Goal: Task Accomplishment & Management: Manage account settings

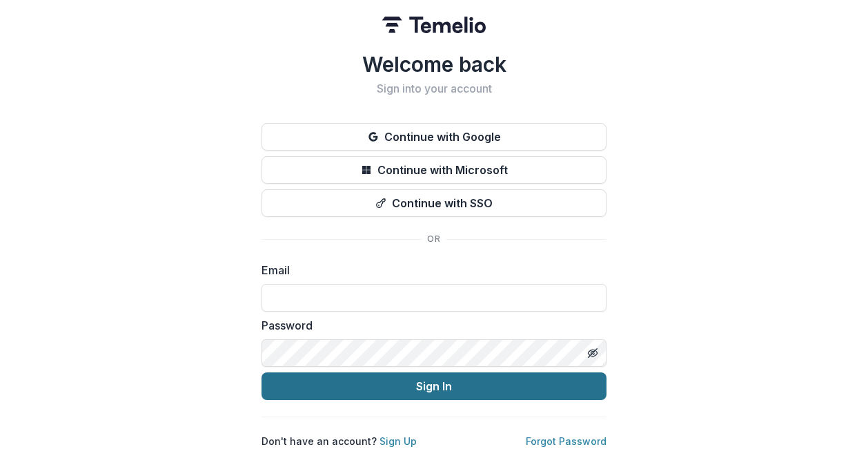
type input "**********"
click at [435, 382] on button "Sign In" at bounding box center [434, 386] width 345 height 28
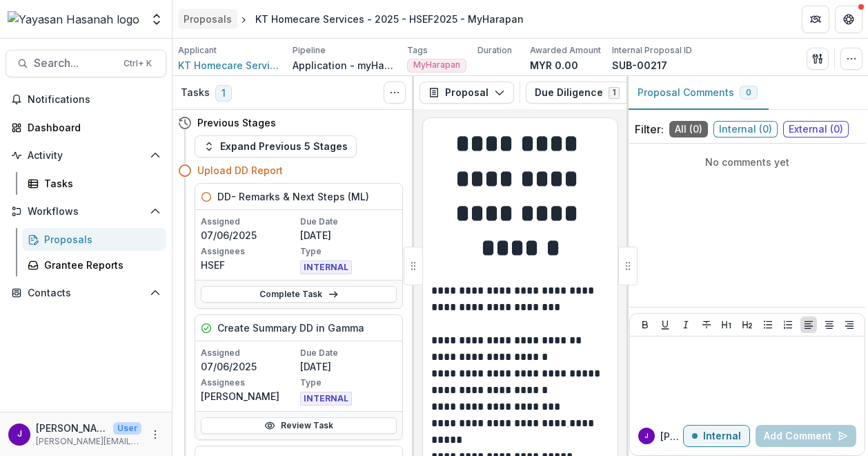
click at [215, 23] on div "Proposals" at bounding box center [208, 19] width 48 height 14
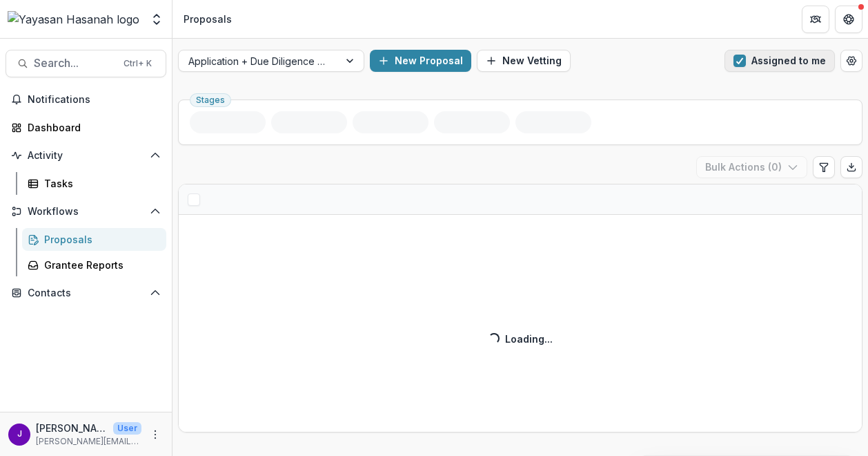
click at [749, 61] on button "Assigned to me" at bounding box center [780, 61] width 110 height 22
click at [235, 58] on div at bounding box center [258, 60] width 141 height 17
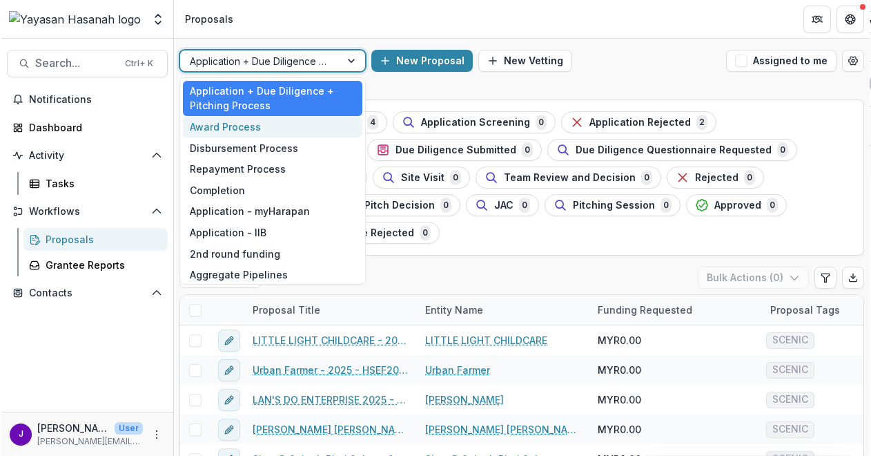
scroll to position [25, 0]
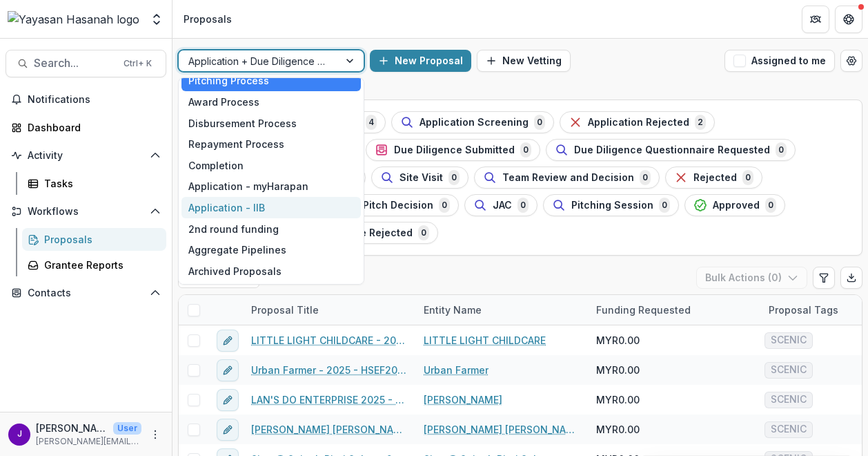
click at [277, 203] on div "Application - IIB" at bounding box center [271, 207] width 179 height 21
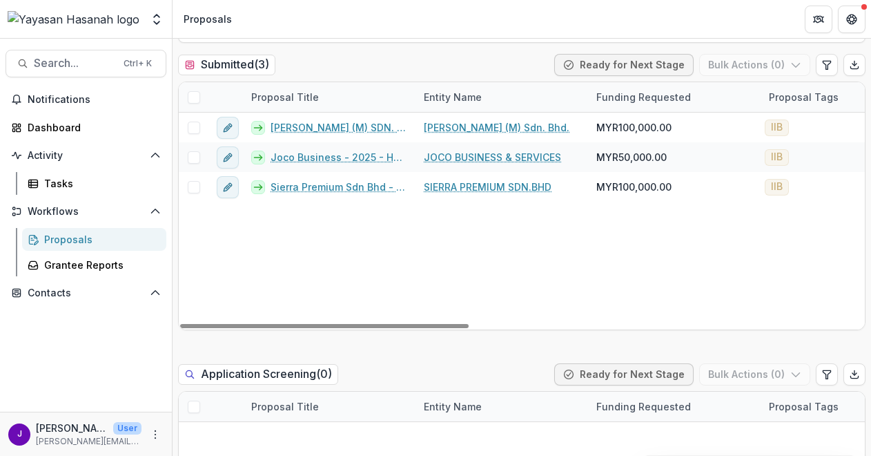
scroll to position [207, 0]
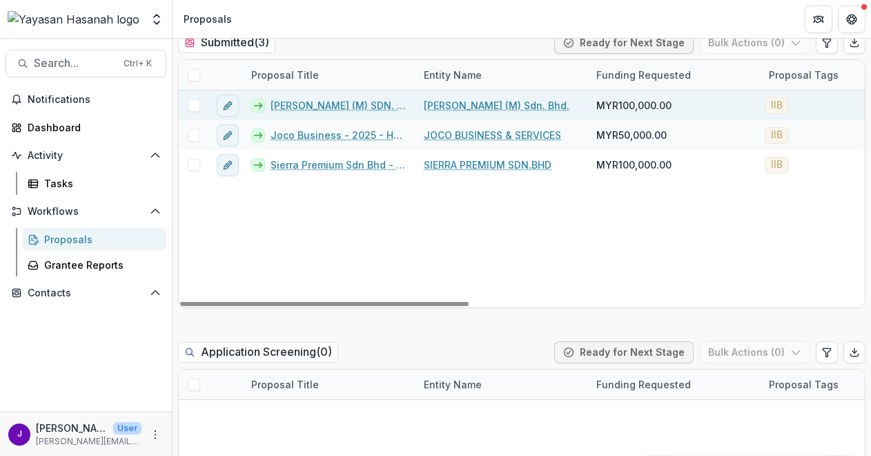
click at [351, 101] on link "[PERSON_NAME] (M) SDN. BHD. - 2025 - HSEF2025 - Iskandar Investment Berhad" at bounding box center [339, 105] width 137 height 14
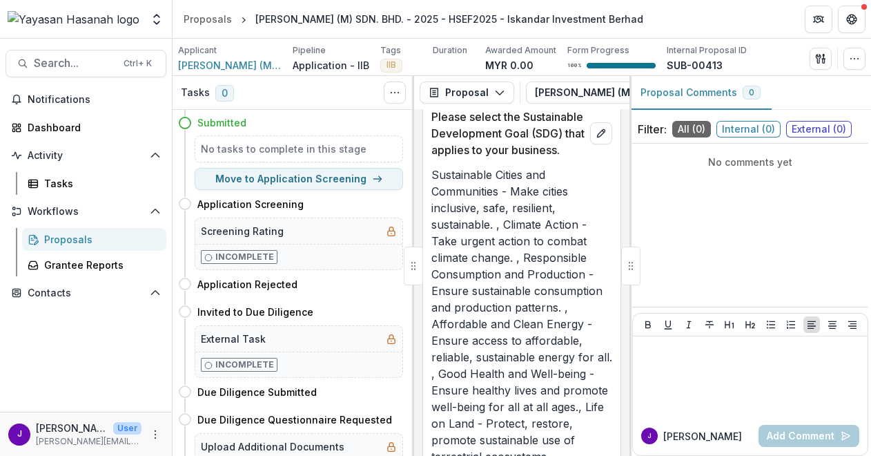
scroll to position [1104, 0]
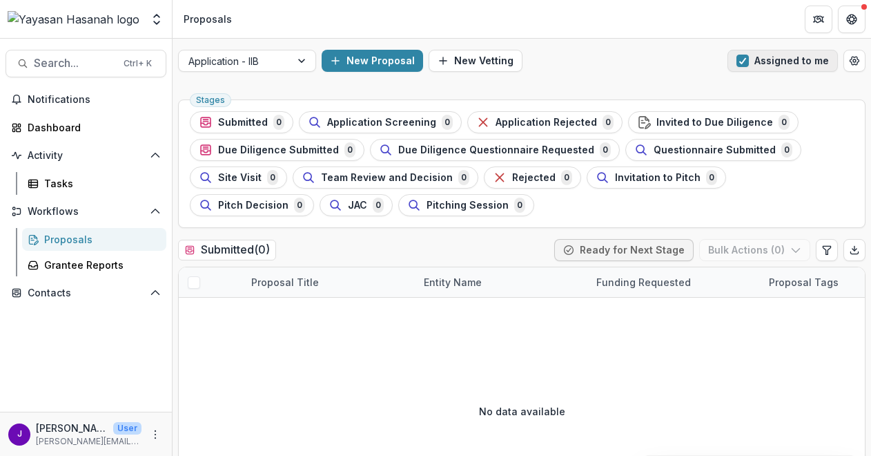
click at [734, 56] on button "Assigned to me" at bounding box center [783, 61] width 110 height 22
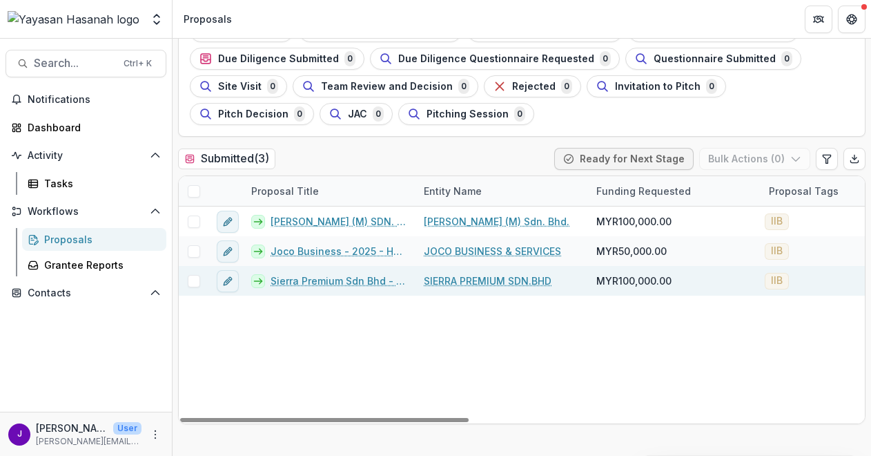
scroll to position [138, 0]
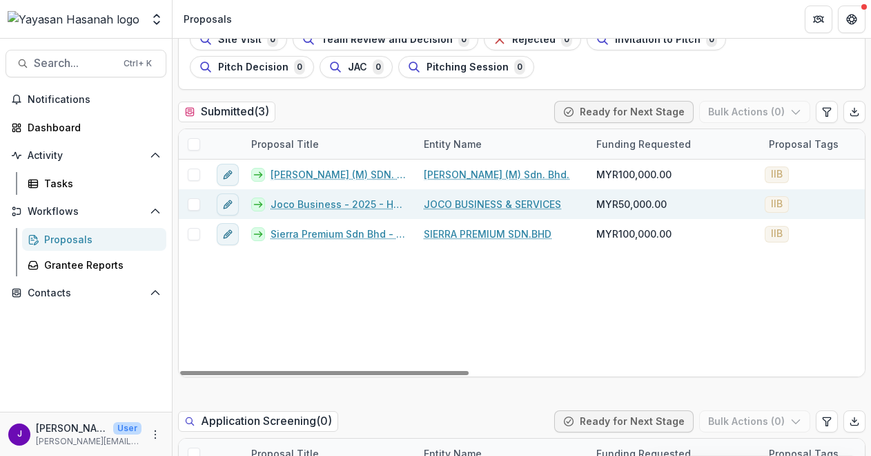
click at [322, 202] on link "Joco Business - 2025 - HSEF2025 - Iskandar Investment Berhad" at bounding box center [339, 204] width 137 height 14
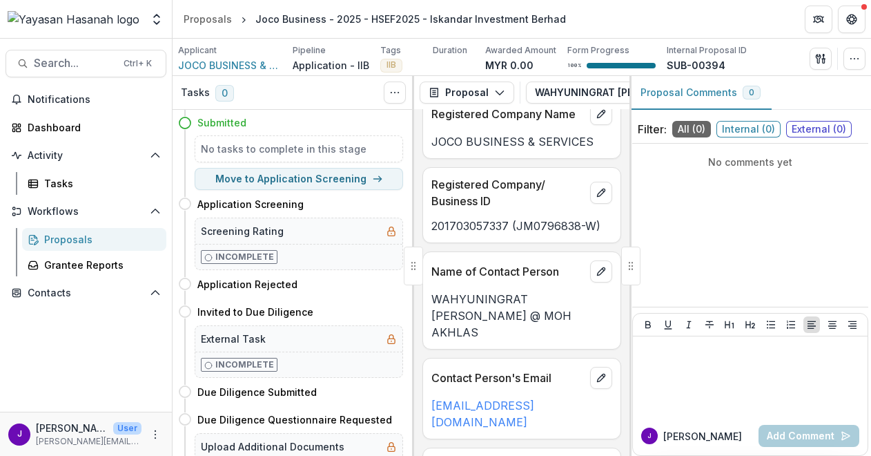
scroll to position [552, 0]
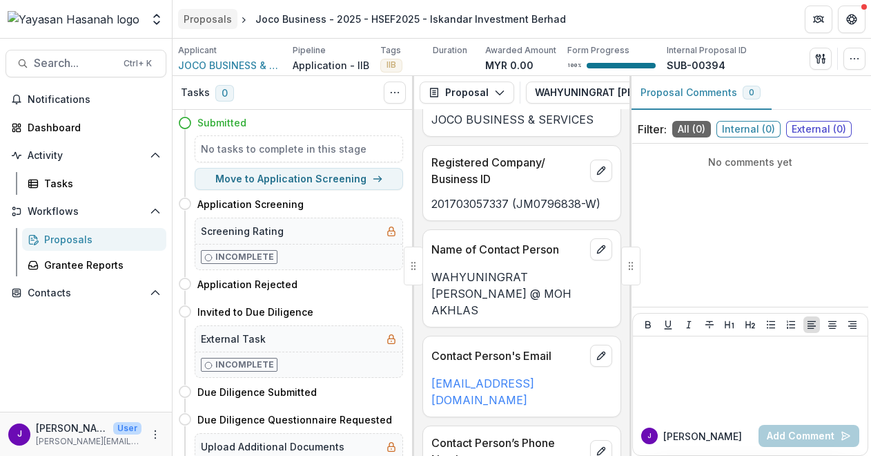
click at [218, 20] on div "Proposals" at bounding box center [208, 19] width 48 height 14
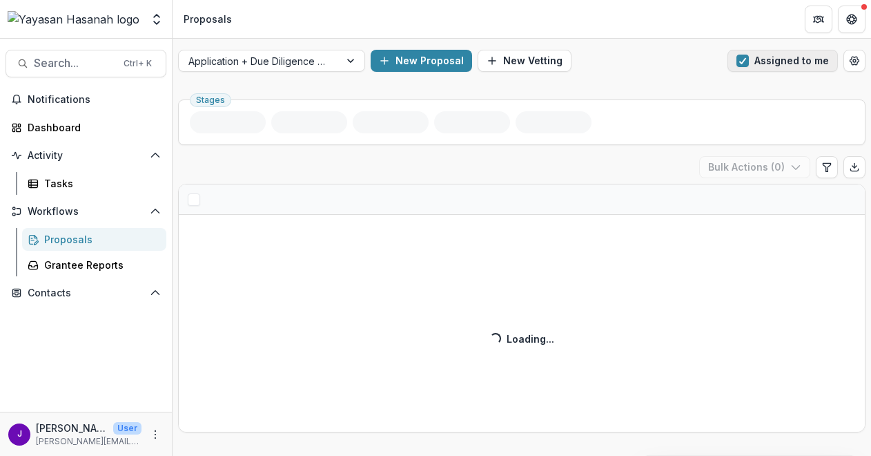
click at [739, 61] on span "button" at bounding box center [743, 61] width 12 height 12
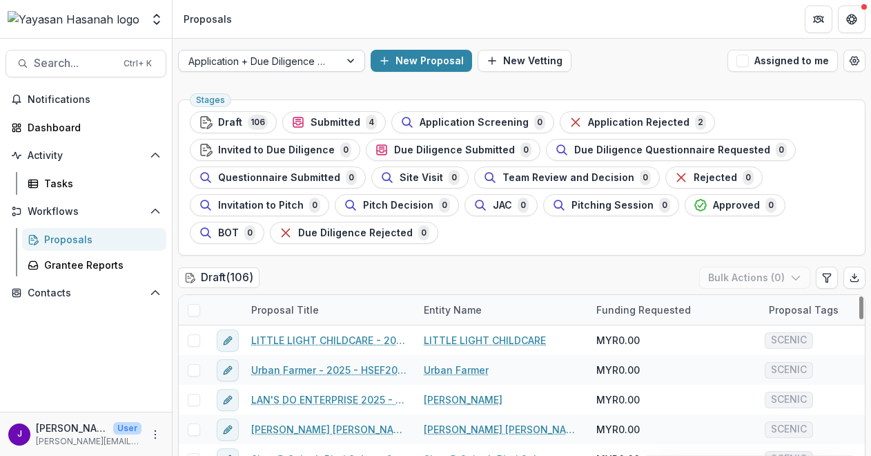
click at [282, 61] on div at bounding box center [259, 60] width 142 height 17
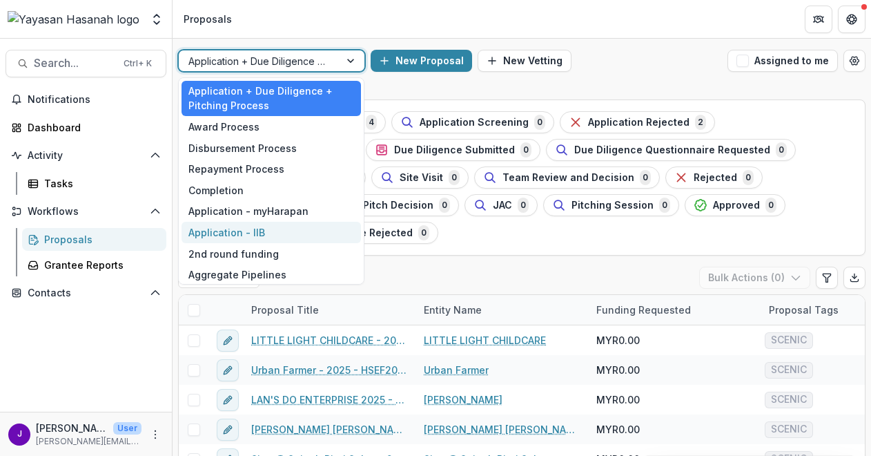
click at [264, 228] on div "Application - IIB" at bounding box center [271, 232] width 179 height 21
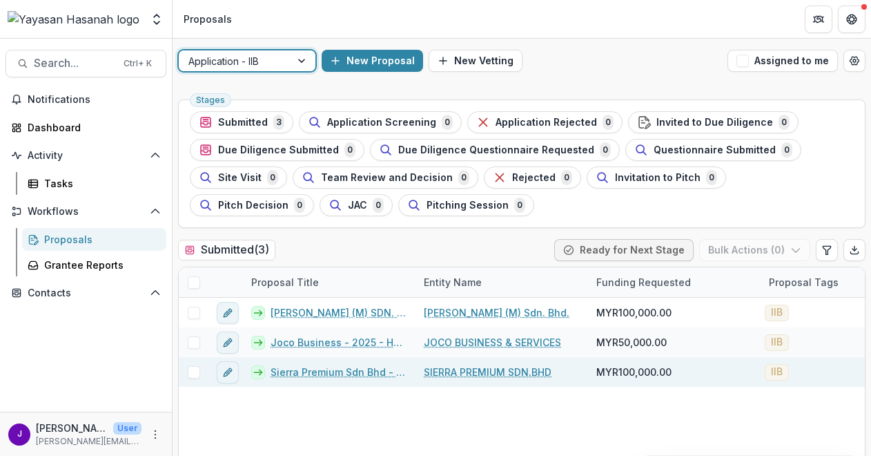
scroll to position [138, 0]
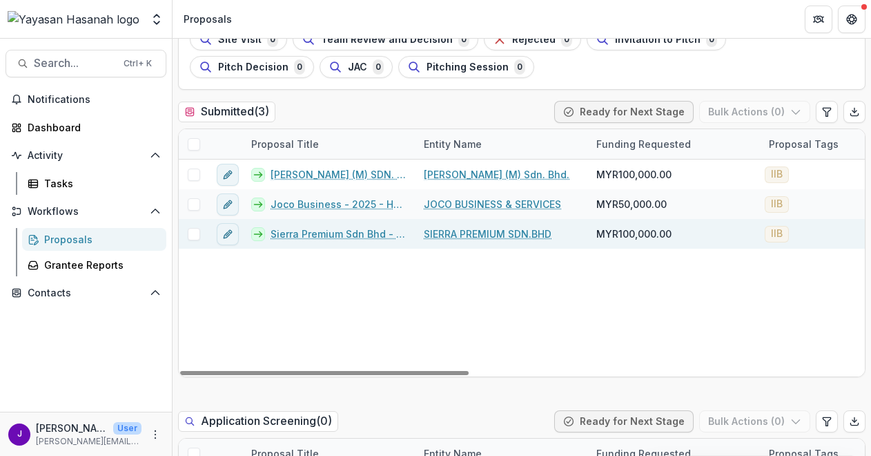
click at [342, 226] on link "Sierra Premium Sdn Bhd - 2025 - HSEF2025 - Iskandar Investment Berhad" at bounding box center [339, 233] width 137 height 14
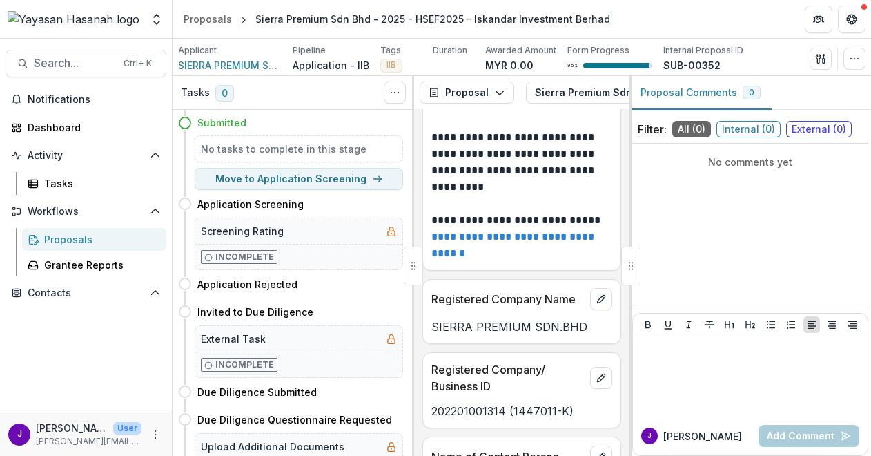
scroll to position [69, 0]
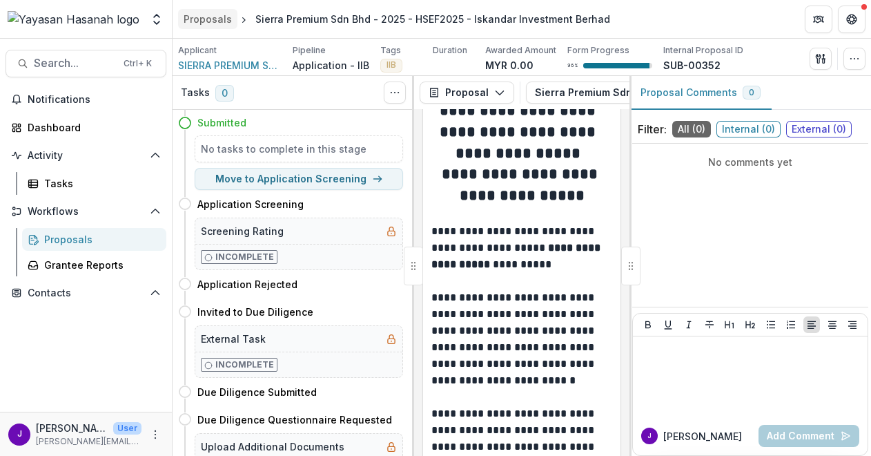
click at [200, 14] on div "Proposals" at bounding box center [208, 19] width 48 height 14
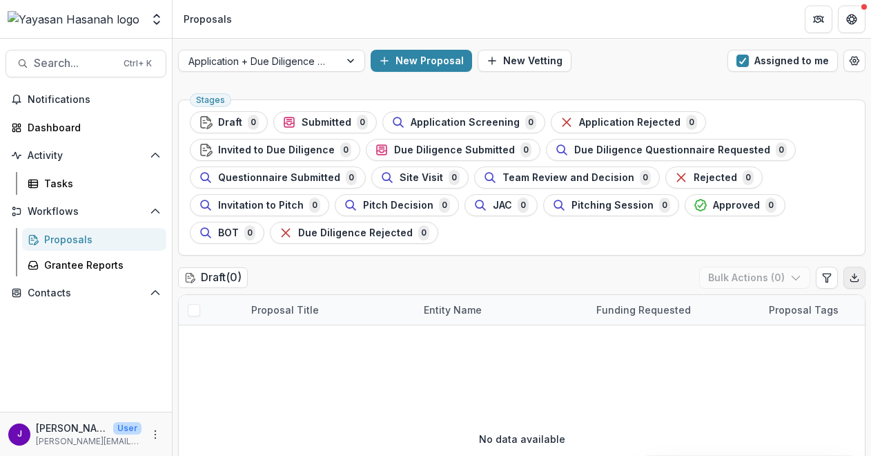
drag, startPoint x: 850, startPoint y: 265, endPoint x: 842, endPoint y: 269, distance: 9.0
click at [741, 57] on span "button" at bounding box center [743, 61] width 12 height 12
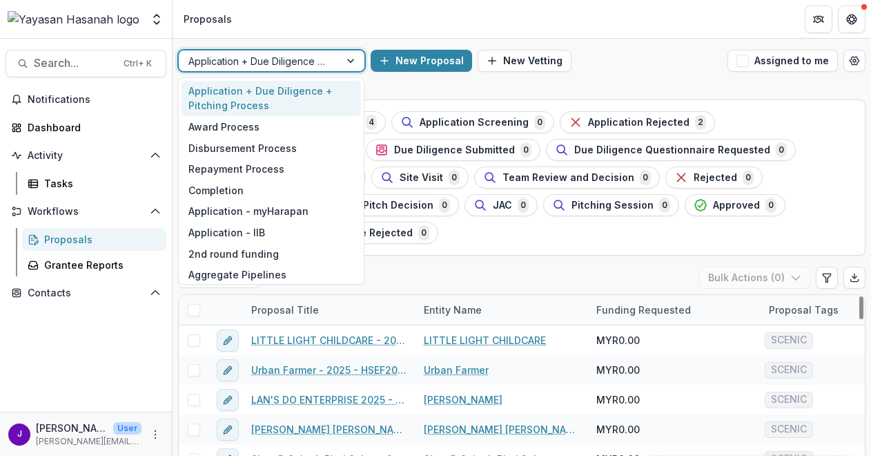
click at [291, 65] on div at bounding box center [259, 60] width 142 height 17
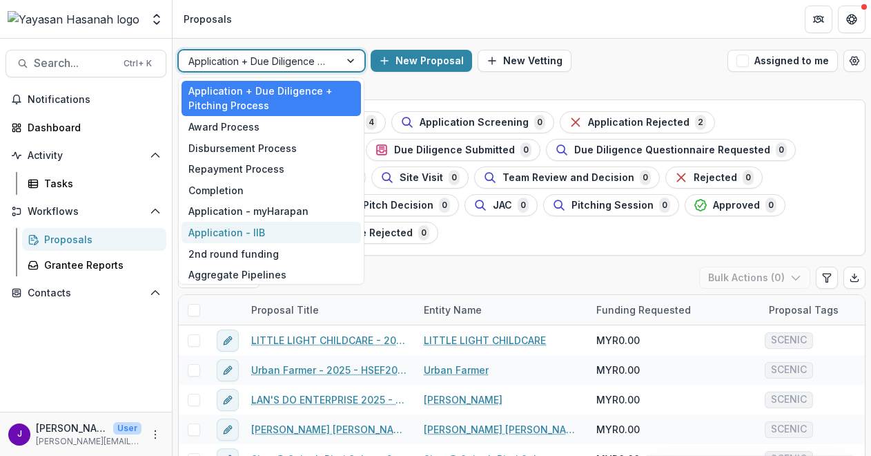
click at [283, 223] on div "Application - IIB" at bounding box center [271, 232] width 179 height 21
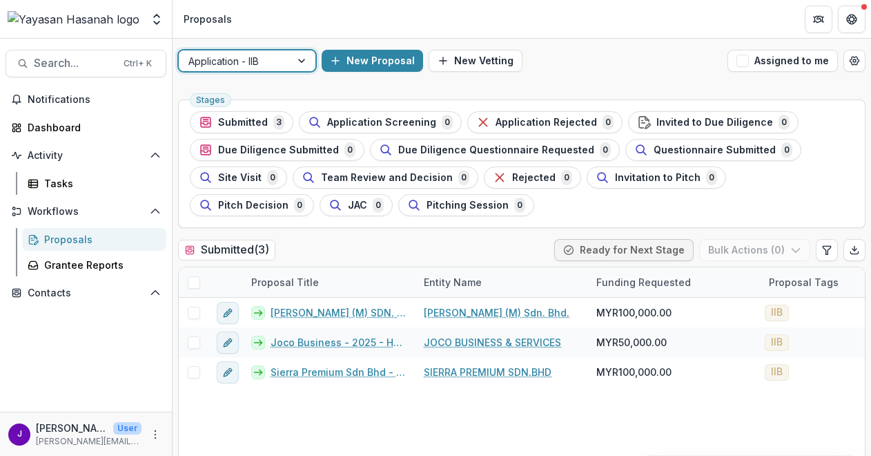
click at [257, 57] on div at bounding box center [234, 60] width 92 height 17
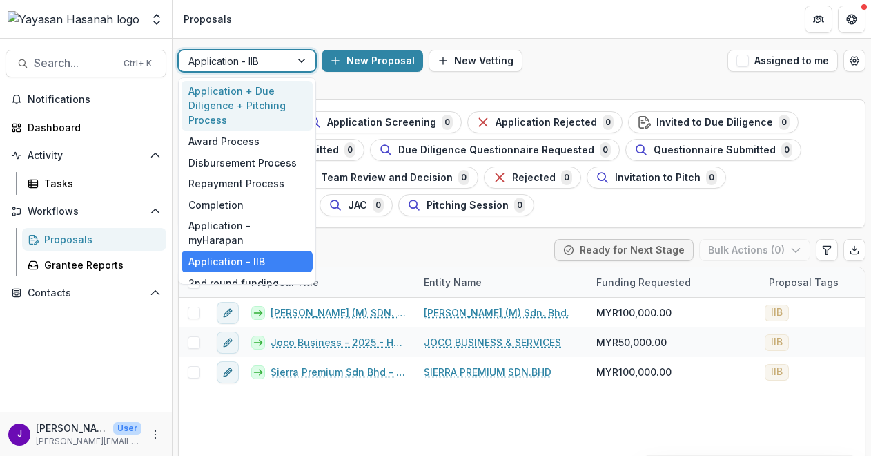
click at [255, 99] on div "Application + Due Diligence + Pitching Process" at bounding box center [247, 106] width 131 height 50
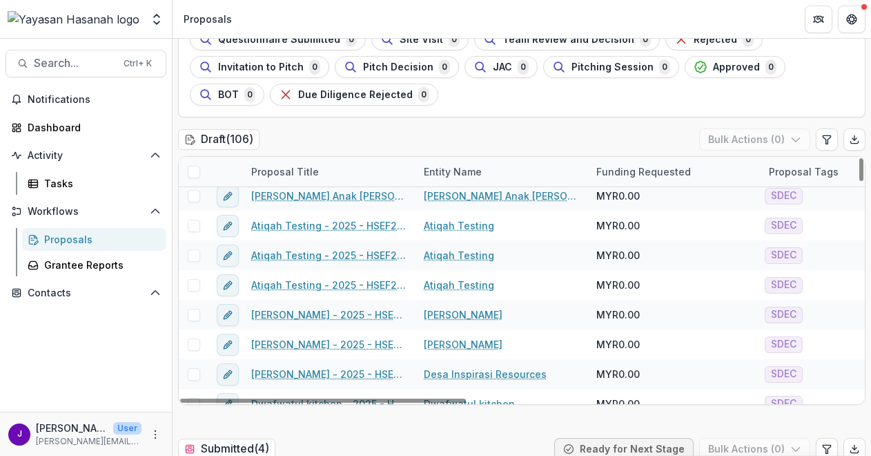
scroll to position [414, 0]
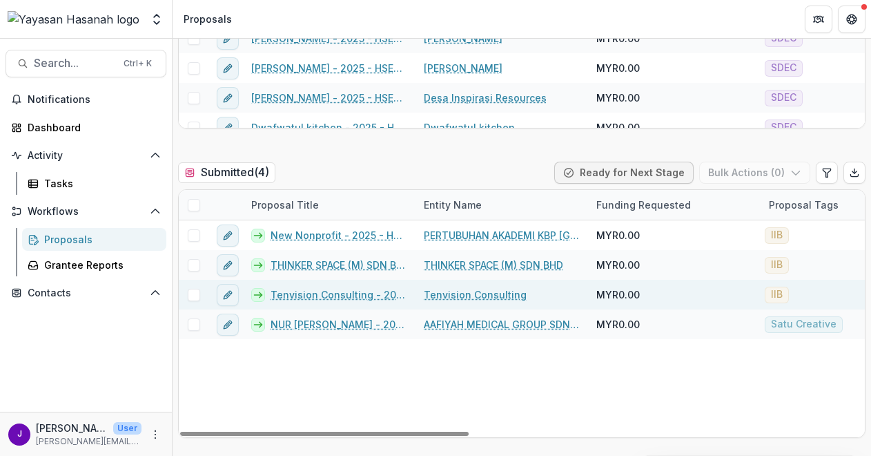
click at [355, 290] on link "Tenvision Consulting - 2025 - HSEF2025 - Iskandar Investment Berhad" at bounding box center [339, 294] width 137 height 14
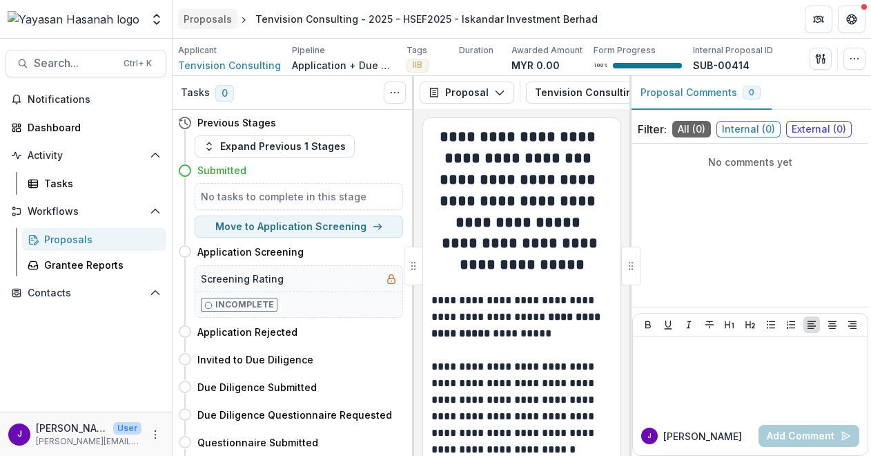
click at [191, 11] on link "Proposals" at bounding box center [207, 19] width 59 height 20
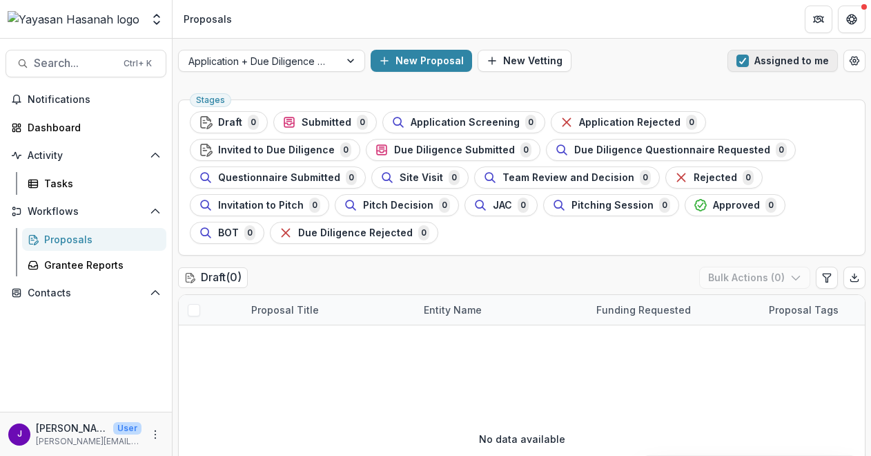
click at [739, 55] on span "button" at bounding box center [743, 61] width 12 height 12
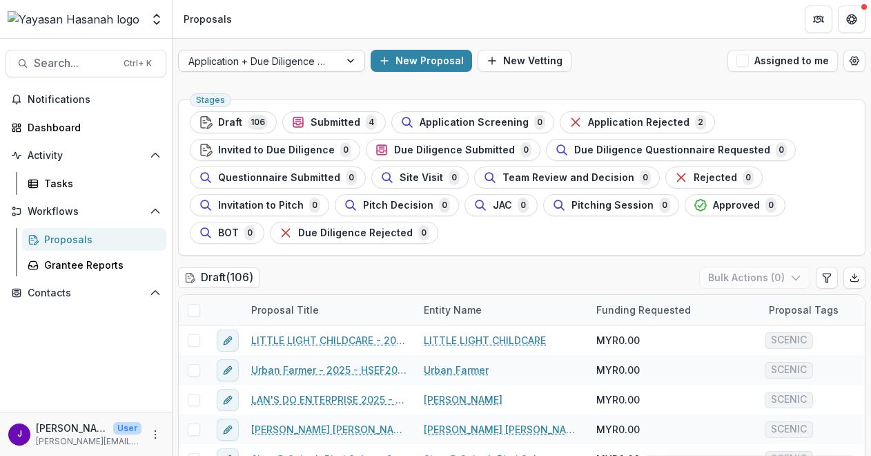
click at [322, 59] on div at bounding box center [259, 60] width 142 height 17
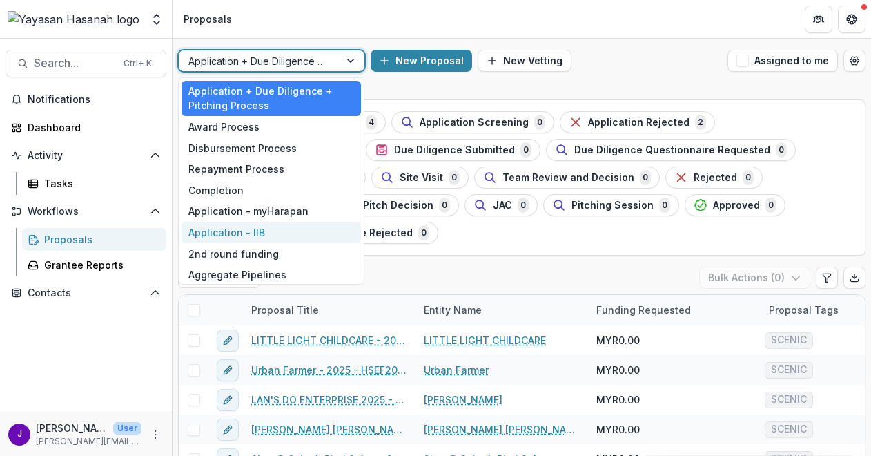
click at [268, 237] on div "Application - IIB" at bounding box center [271, 232] width 179 height 21
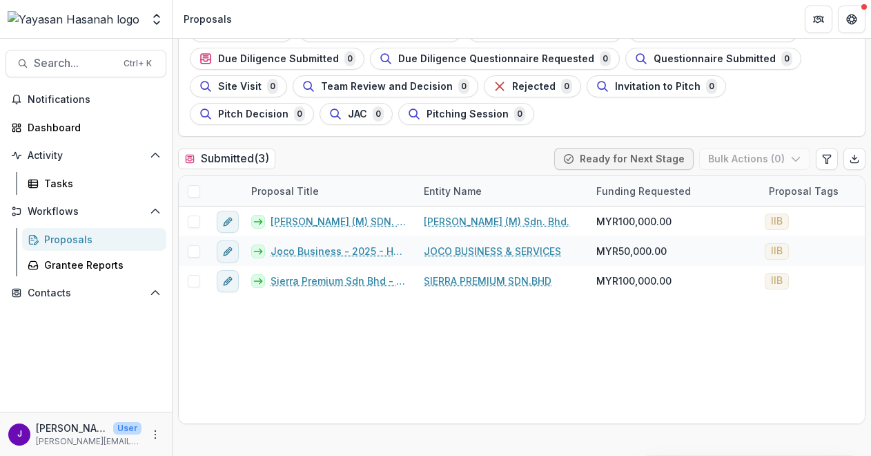
scroll to position [138, 0]
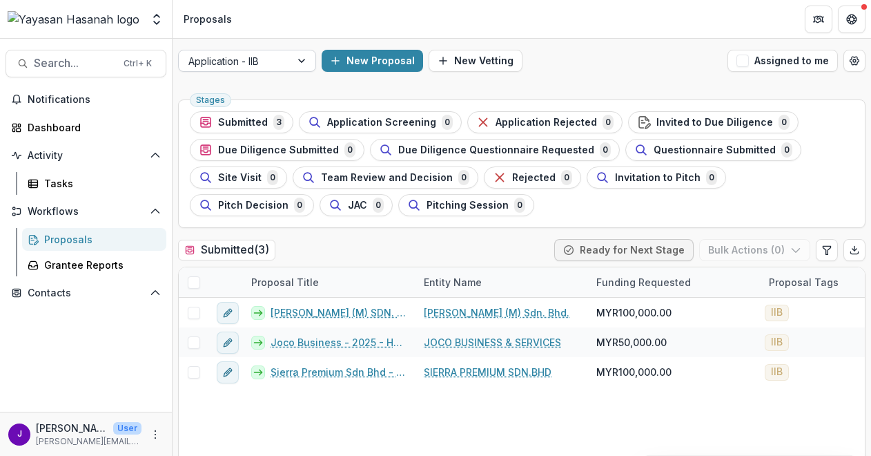
click at [262, 59] on div at bounding box center [234, 60] width 92 height 17
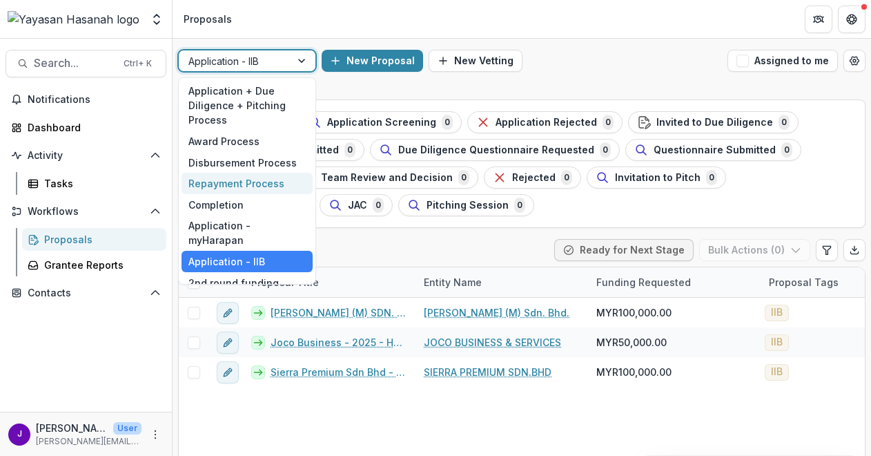
click at [458, 239] on div "Submitted ( 3 ) Ready for Next Stage Bulk Actions ( 0 )" at bounding box center [522, 253] width 688 height 28
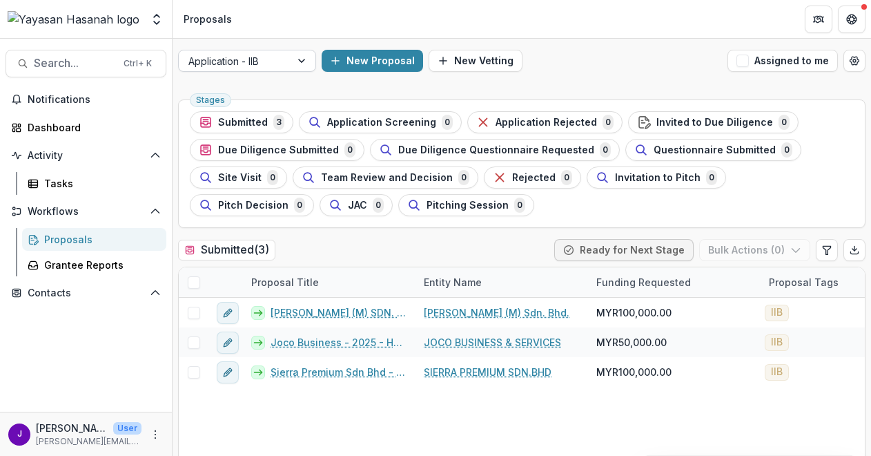
click at [258, 64] on div at bounding box center [234, 60] width 92 height 17
click at [569, 78] on div "Application - IIB New Proposal New Vetting Assigned to me" at bounding box center [522, 61] width 699 height 44
click at [257, 56] on div at bounding box center [234, 60] width 92 height 17
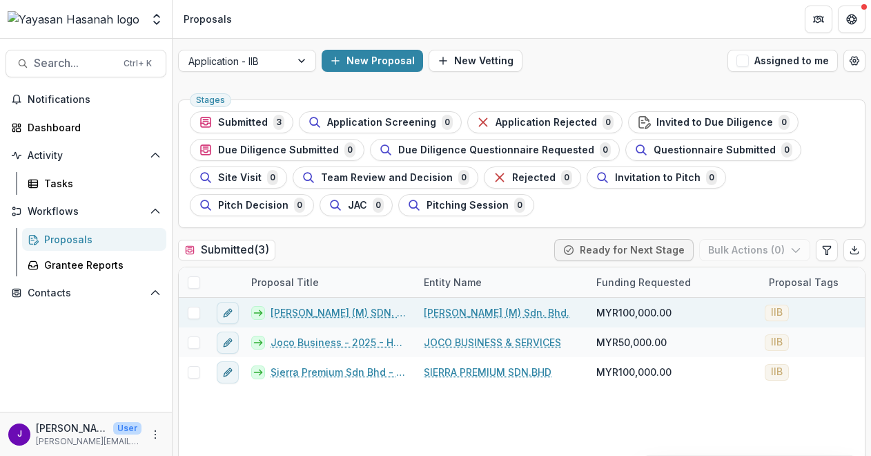
click at [360, 306] on link "[PERSON_NAME] (M) SDN. BHD. - 2025 - HSEF2025 - Iskandar Investment Berhad" at bounding box center [339, 312] width 137 height 14
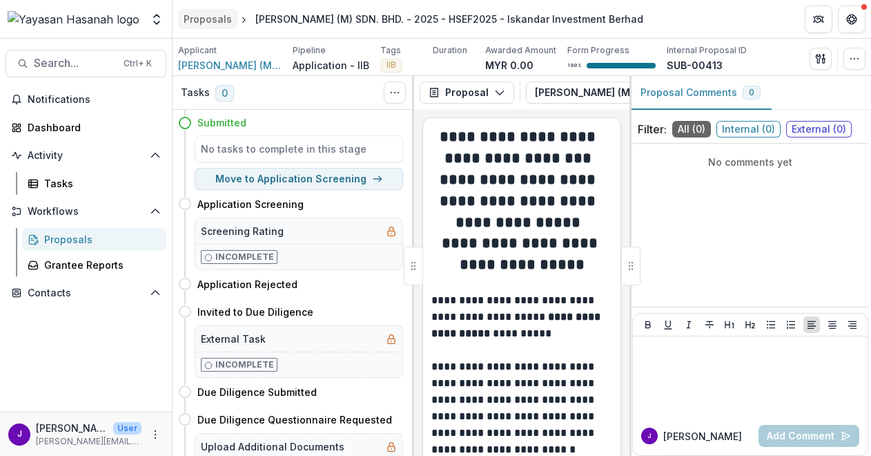
click at [222, 23] on div "Proposals" at bounding box center [208, 19] width 48 height 14
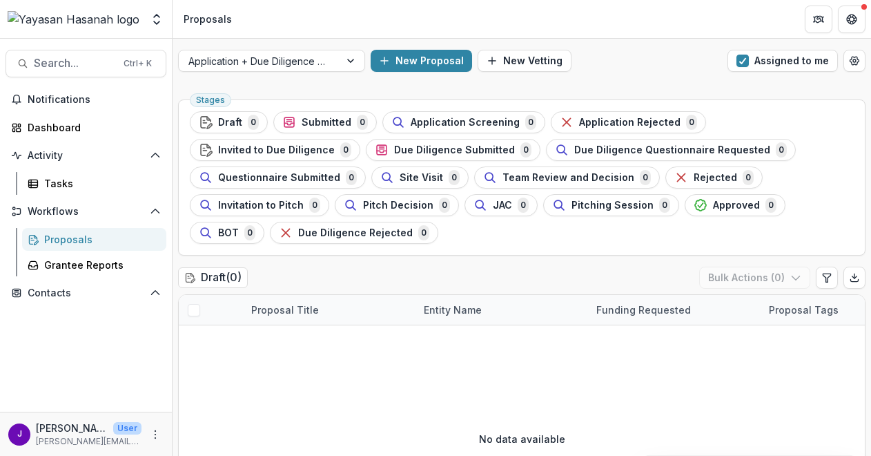
drag, startPoint x: 743, startPoint y: 57, endPoint x: 382, endPoint y: 270, distance: 419.3
click at [743, 56] on span "button" at bounding box center [743, 61] width 12 height 12
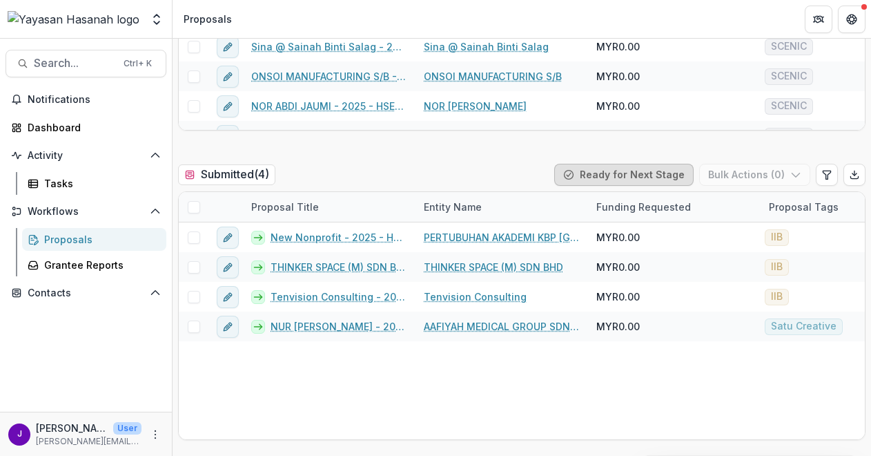
scroll to position [414, 0]
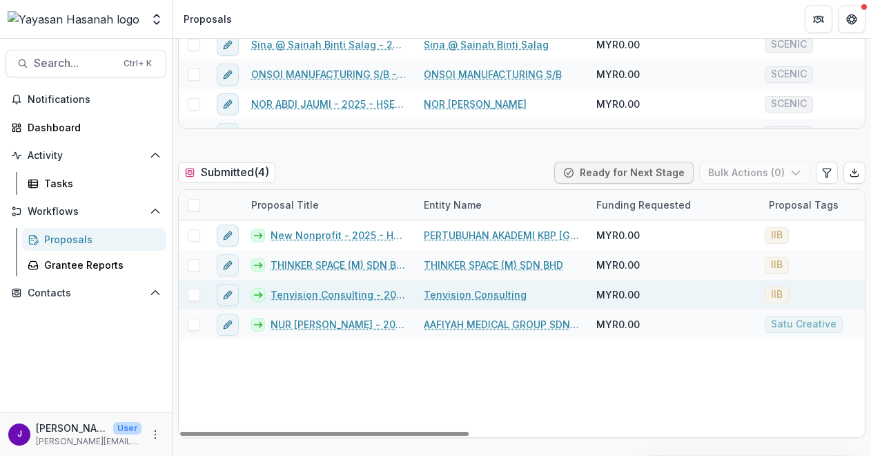
click at [326, 295] on link "Tenvision Consulting - 2025 - HSEF2025 - Iskandar Investment Berhad" at bounding box center [339, 294] width 137 height 14
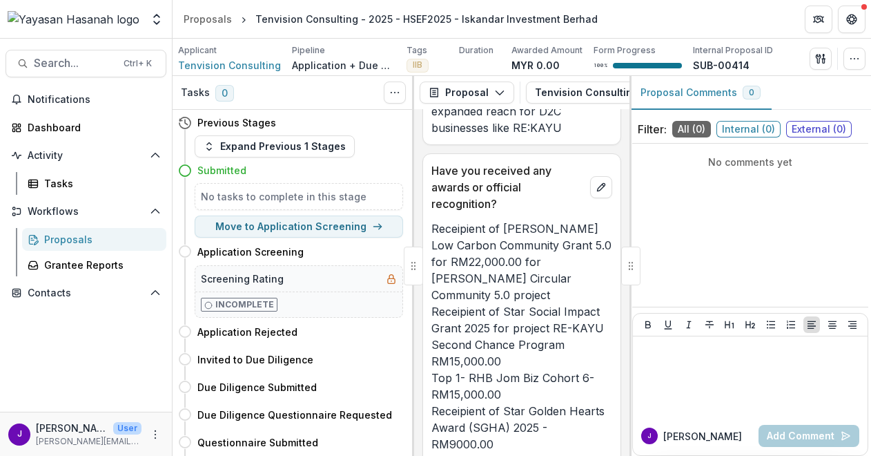
scroll to position [7807, 0]
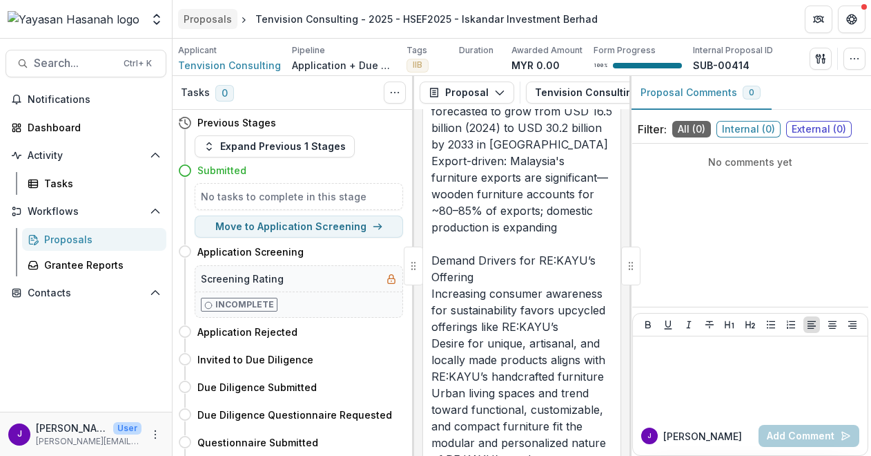
click at [211, 16] on div "Proposals" at bounding box center [208, 19] width 48 height 14
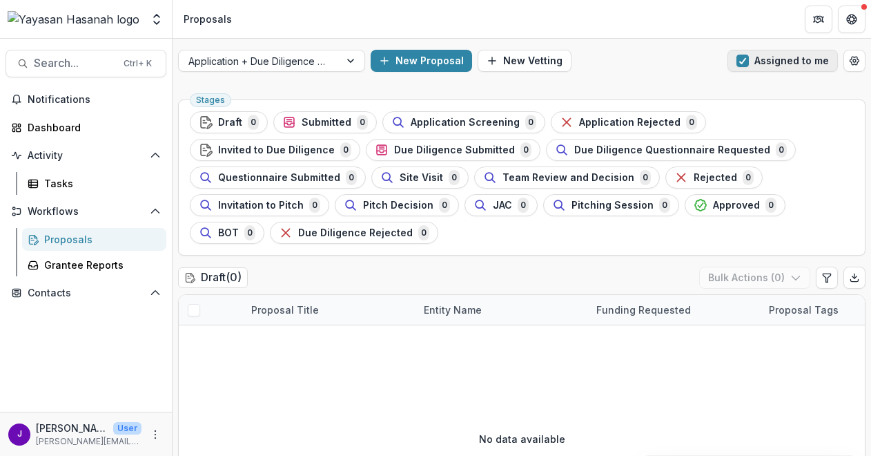
click at [732, 56] on button "Assigned to me" at bounding box center [783, 61] width 110 height 22
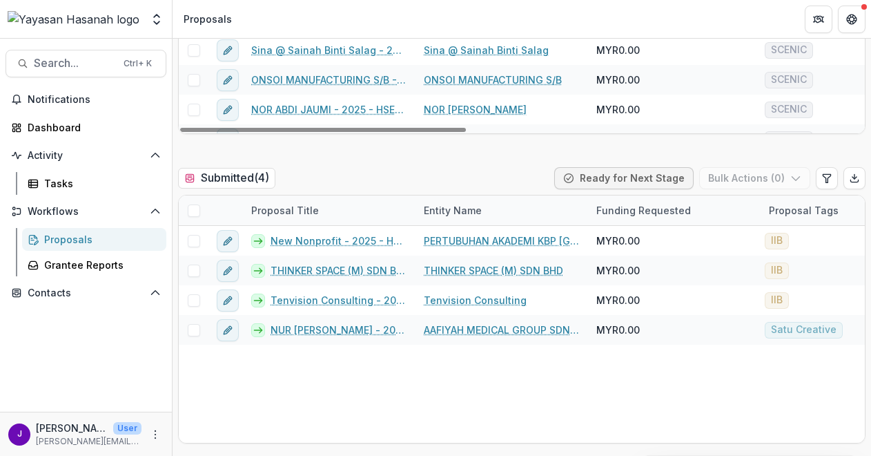
scroll to position [414, 0]
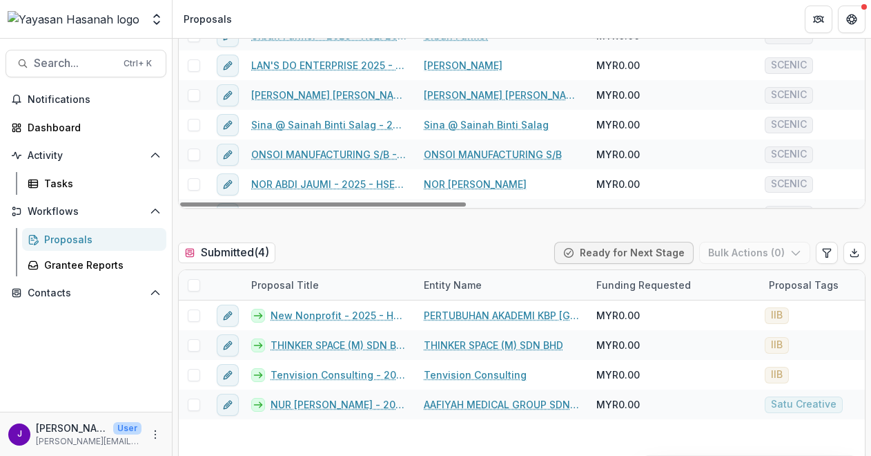
scroll to position [345, 0]
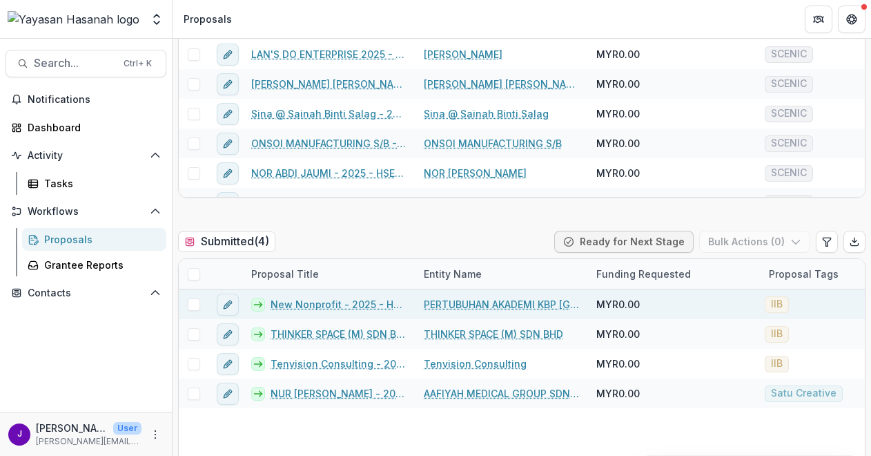
click at [191, 304] on span at bounding box center [194, 304] width 12 height 12
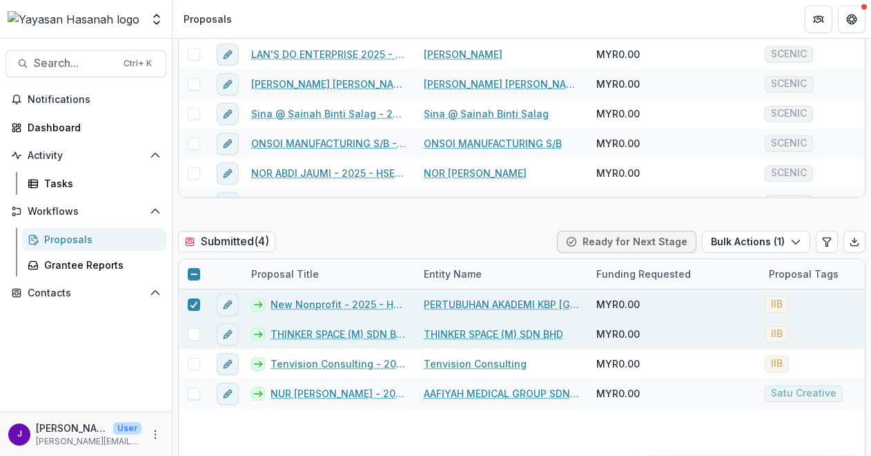
click at [190, 329] on span at bounding box center [194, 334] width 12 height 12
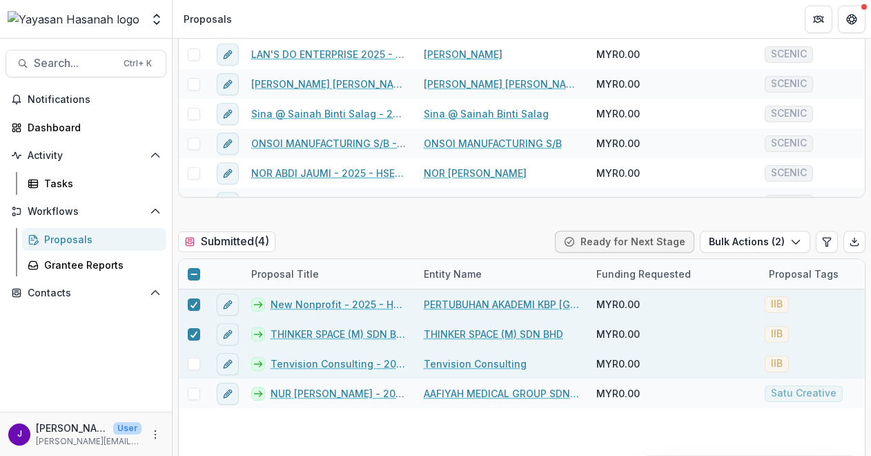
click at [195, 365] on span at bounding box center [194, 364] width 12 height 12
click at [644, 276] on div "Funding Requested" at bounding box center [643, 273] width 111 height 14
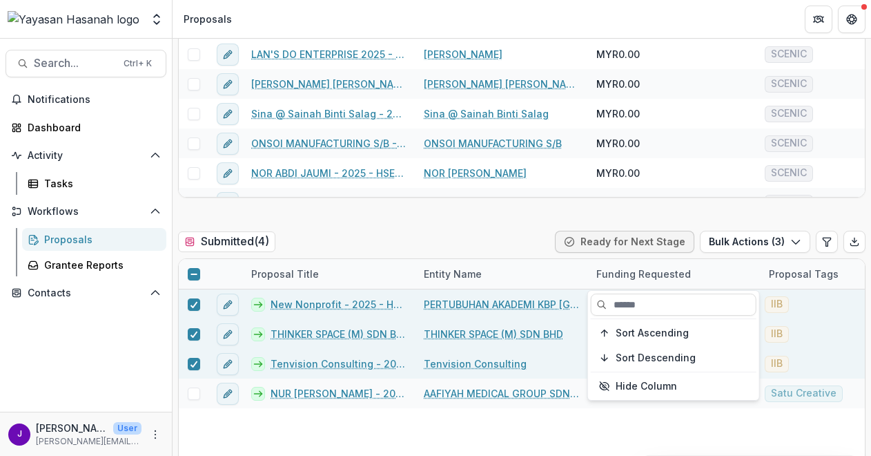
click at [644, 276] on div "Funding Requested" at bounding box center [643, 273] width 111 height 14
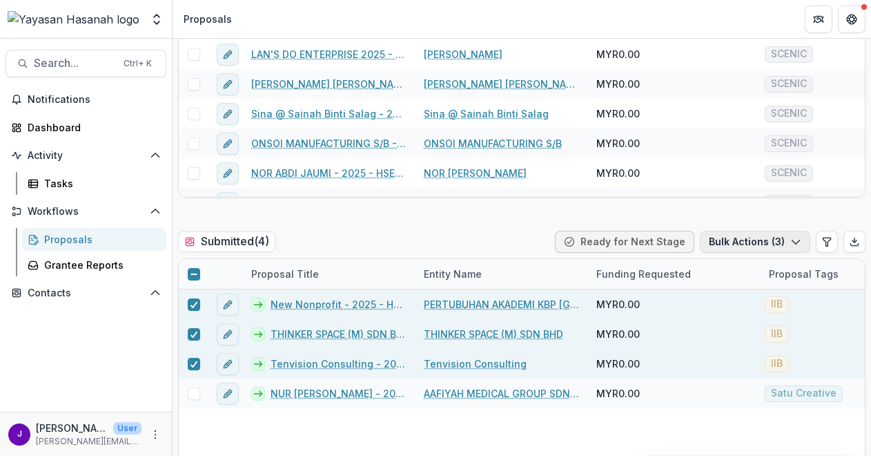
click at [761, 244] on button "Bulk Actions ( 3 )" at bounding box center [755, 242] width 110 height 22
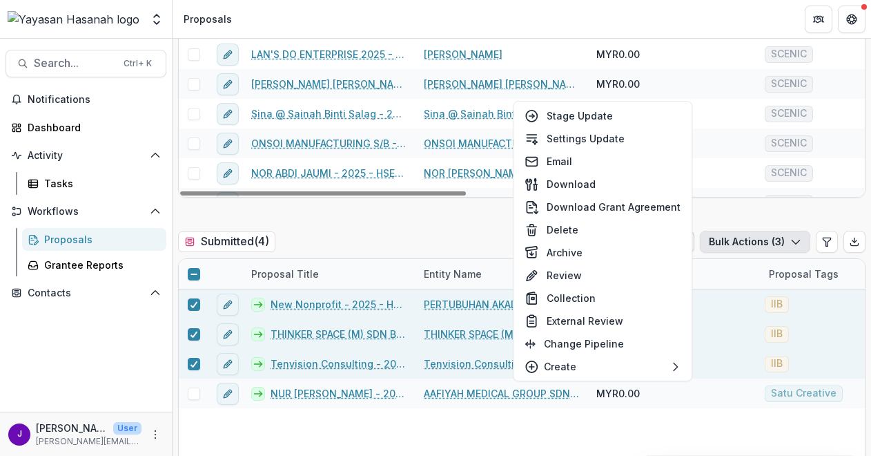
click at [340, 231] on div "Submitted ( 4 ) Ready for Next Stage Bulk Actions ( 3 )" at bounding box center [522, 245] width 688 height 28
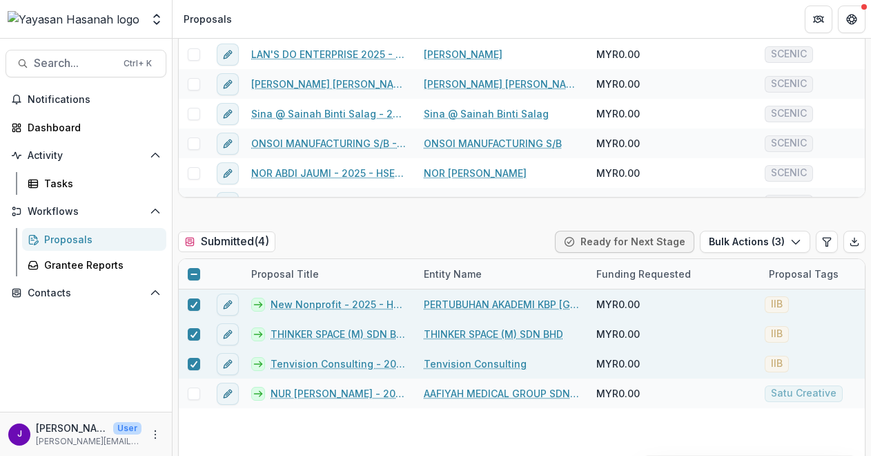
click at [199, 273] on span at bounding box center [194, 274] width 12 height 12
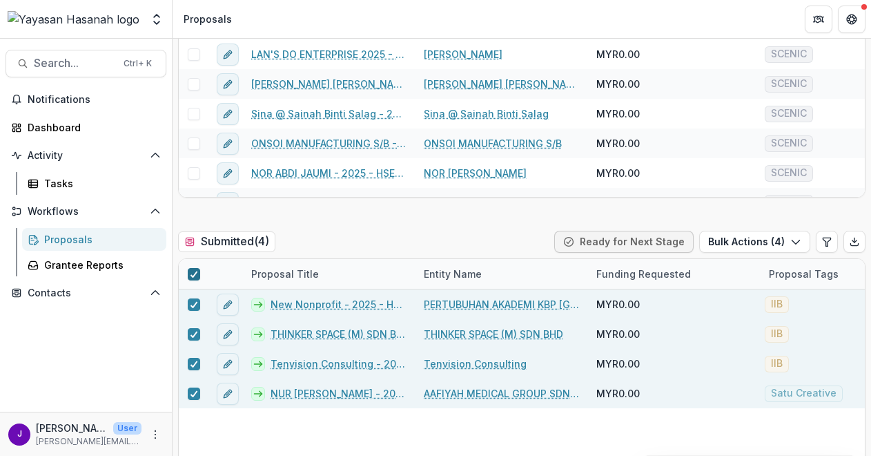
click at [194, 273] on polyline at bounding box center [194, 274] width 6 height 6
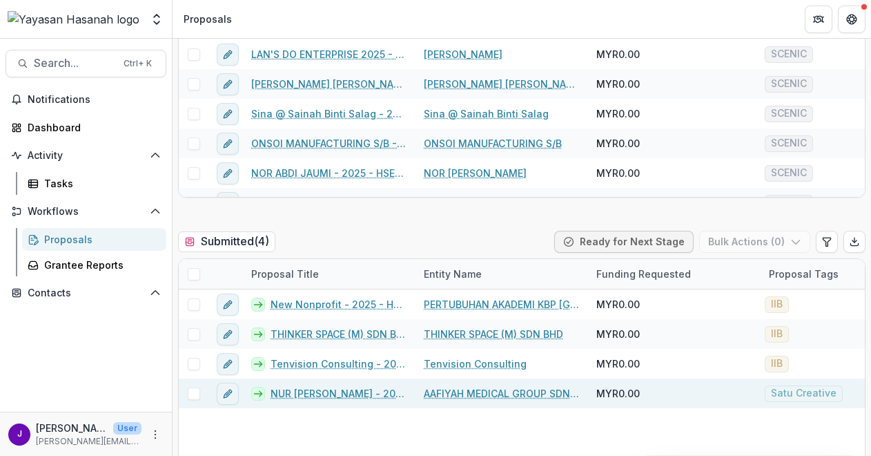
click at [193, 391] on span at bounding box center [194, 393] width 12 height 12
click at [605, 242] on button "Ready for Next Stage" at bounding box center [626, 242] width 139 height 22
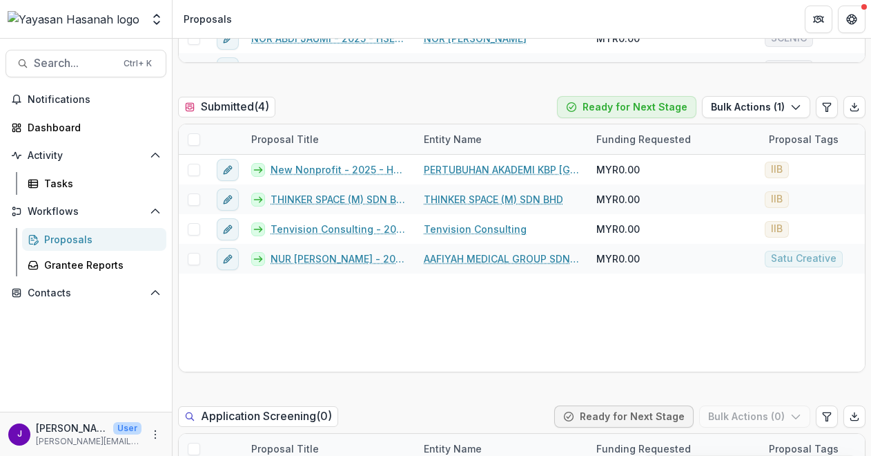
scroll to position [483, 0]
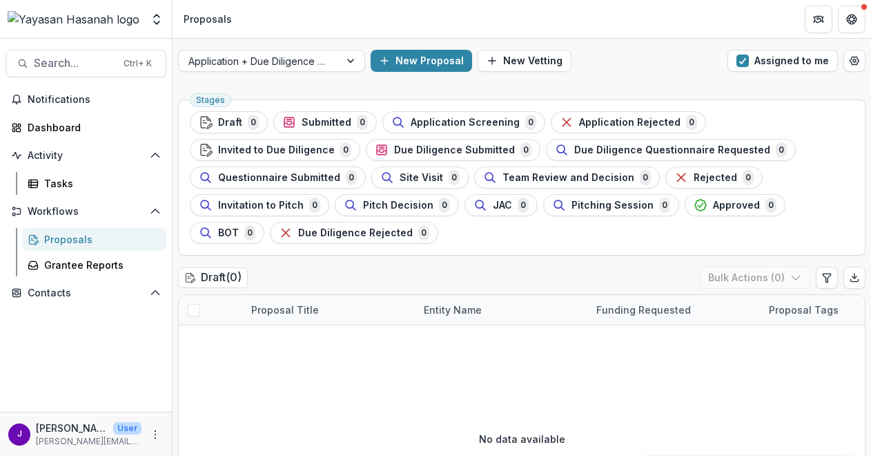
click at [757, 53] on button "Assigned to me" at bounding box center [783, 61] width 110 height 22
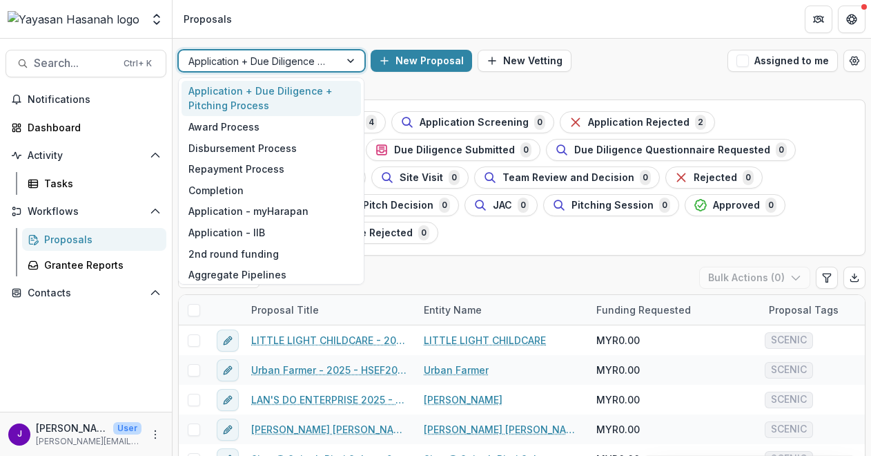
click at [273, 68] on div at bounding box center [259, 60] width 142 height 17
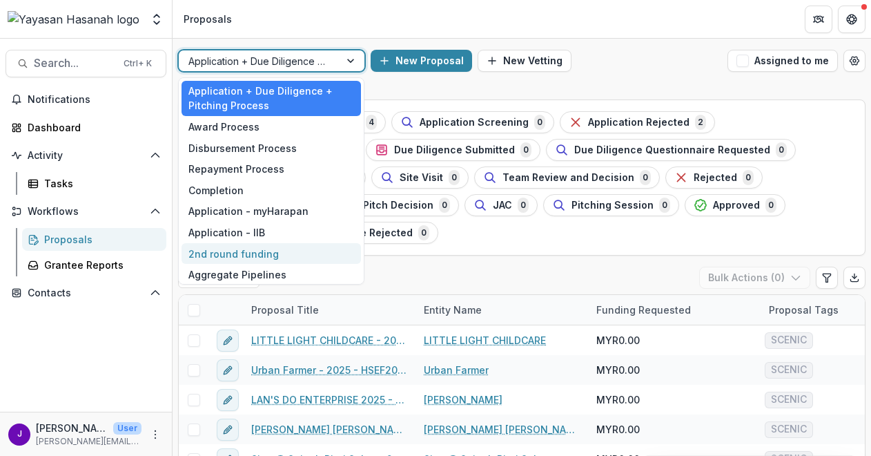
scroll to position [25, 0]
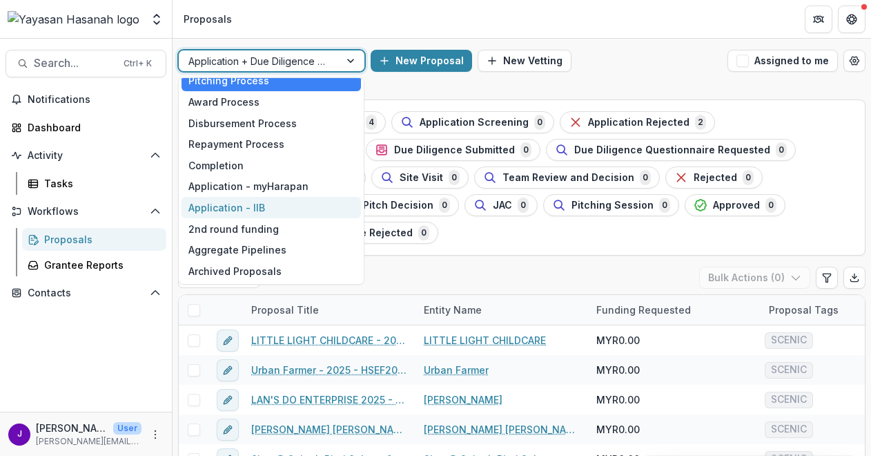
click at [303, 200] on div "Application - IIB" at bounding box center [271, 207] width 179 height 21
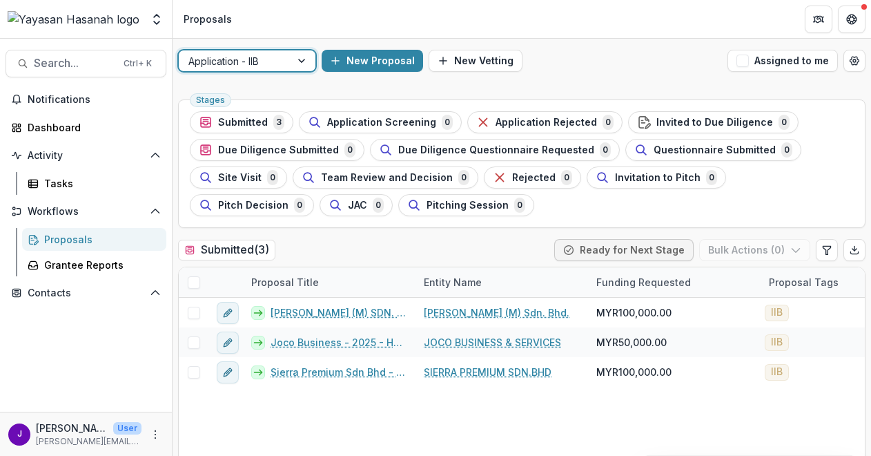
drag, startPoint x: 743, startPoint y: 64, endPoint x: 693, endPoint y: 135, distance: 87.1
click at [743, 64] on span "button" at bounding box center [743, 61] width 12 height 12
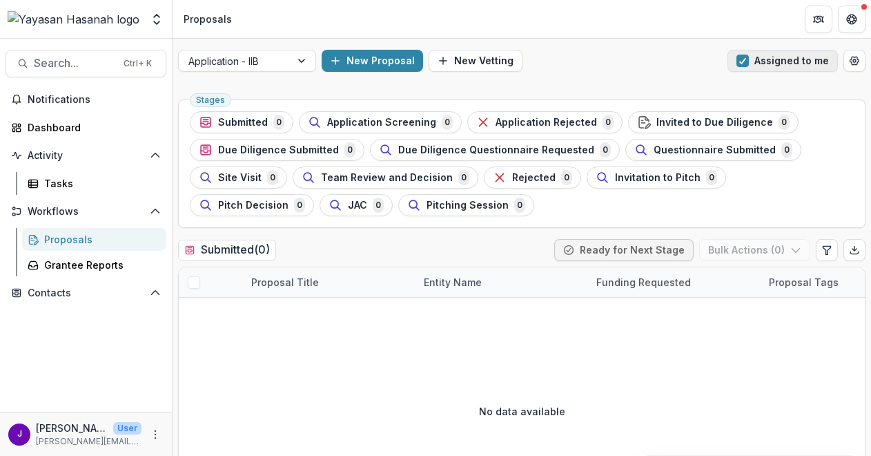
click at [738, 61] on span "button" at bounding box center [743, 61] width 12 height 12
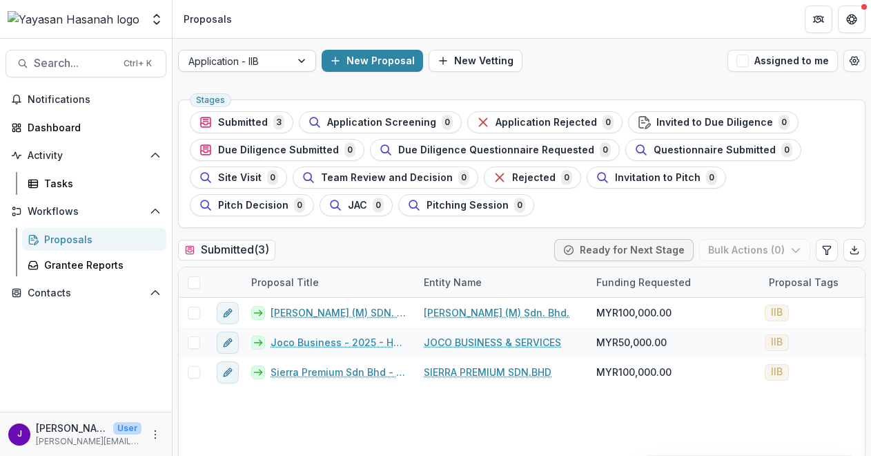
click at [228, 56] on div at bounding box center [234, 60] width 92 height 17
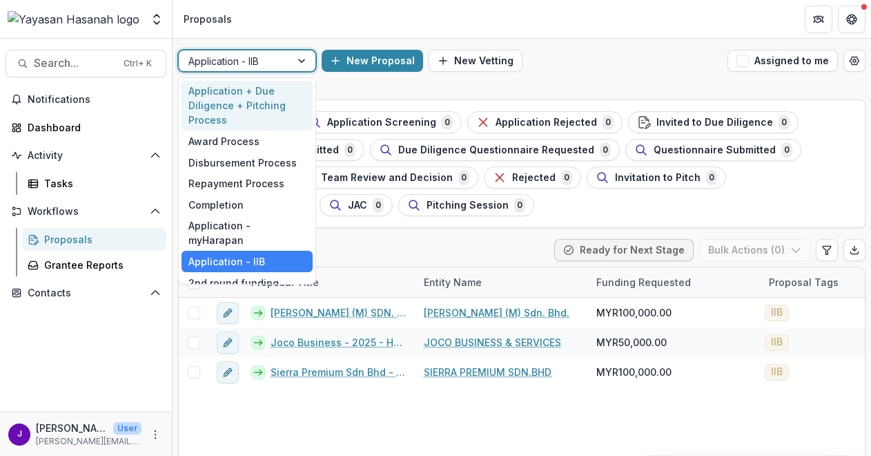
click at [249, 115] on div "Application + Due Diligence + Pitching Process" at bounding box center [247, 106] width 131 height 50
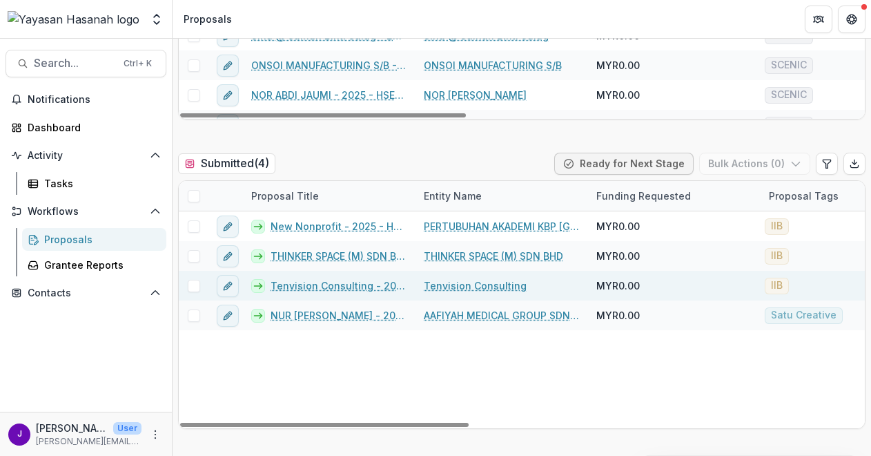
scroll to position [483, 0]
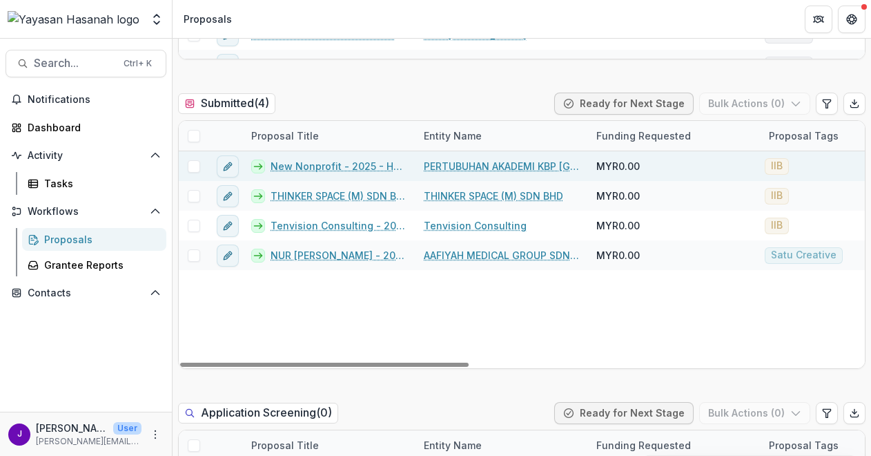
click at [192, 166] on span at bounding box center [194, 166] width 12 height 12
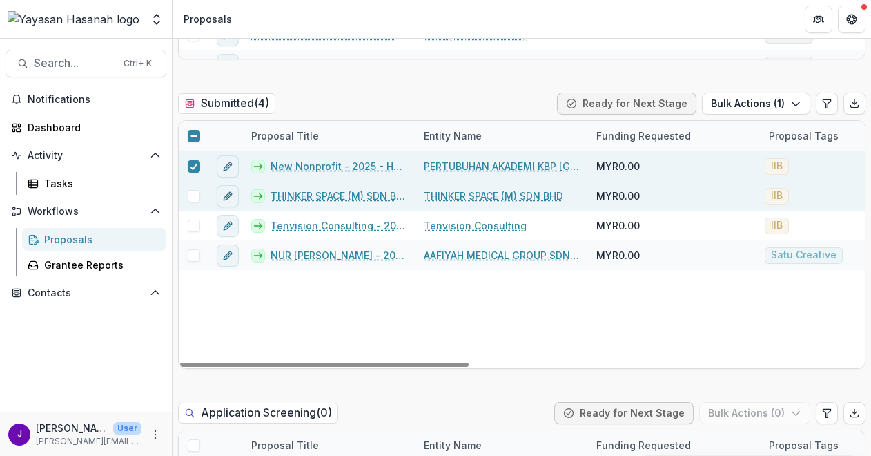
click at [192, 197] on span at bounding box center [194, 196] width 12 height 12
click at [196, 164] on polyline at bounding box center [194, 167] width 6 height 6
click at [191, 191] on div at bounding box center [194, 196] width 8 height 11
click at [222, 162] on icon "edit" at bounding box center [227, 166] width 11 height 11
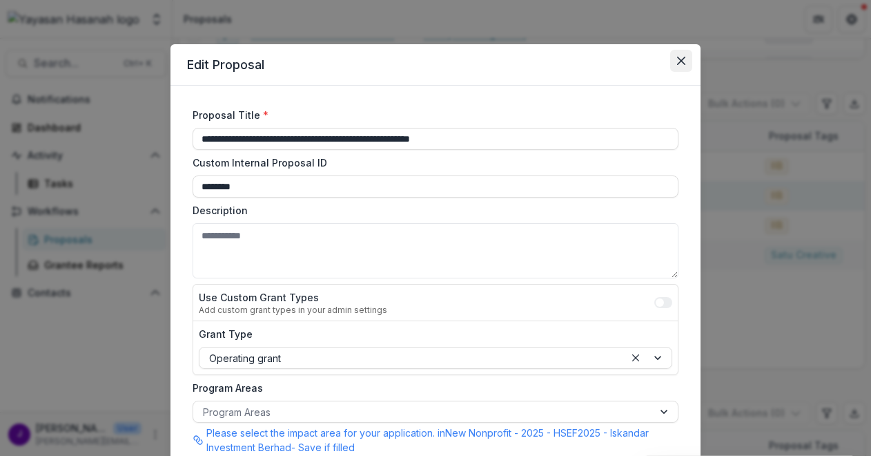
click at [671, 59] on button "Close" at bounding box center [681, 61] width 22 height 22
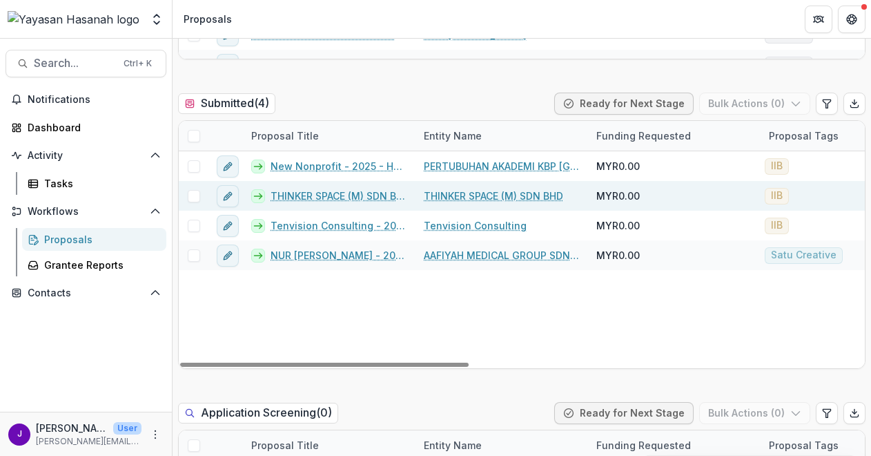
click at [199, 169] on span at bounding box center [194, 166] width 12 height 12
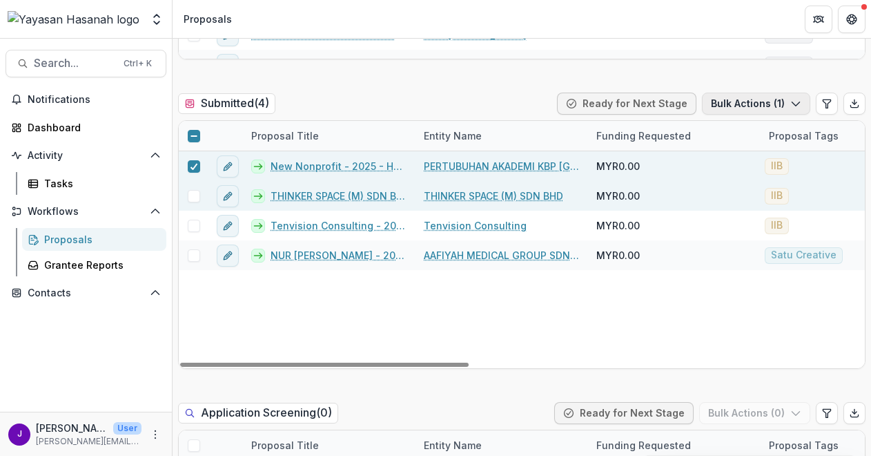
click at [748, 92] on button "Bulk Actions ( 1 )" at bounding box center [756, 103] width 108 height 22
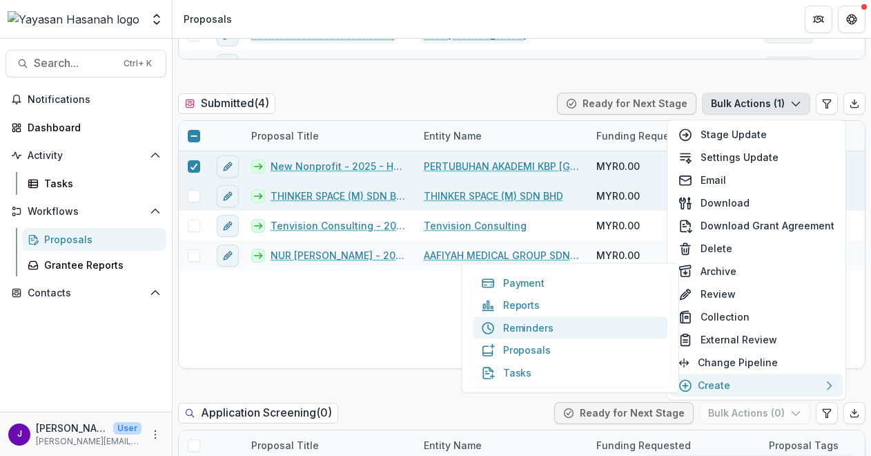
click at [580, 328] on button "Reminders" at bounding box center [570, 327] width 195 height 23
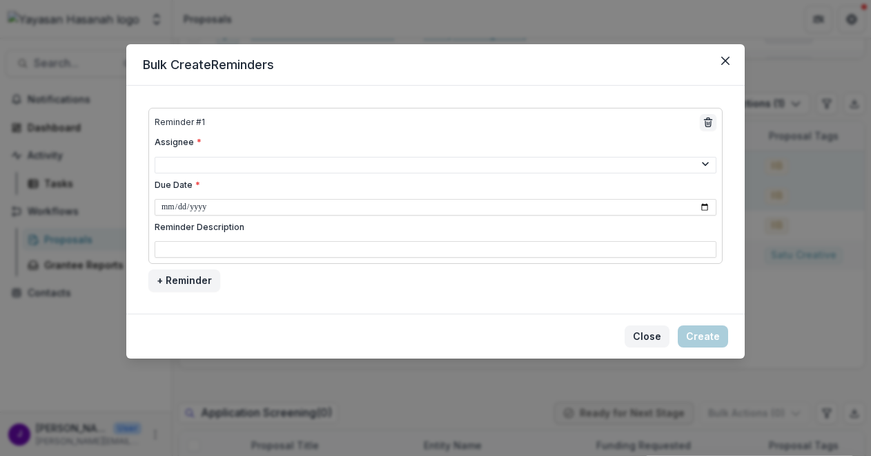
click at [649, 325] on button "Close" at bounding box center [647, 336] width 45 height 22
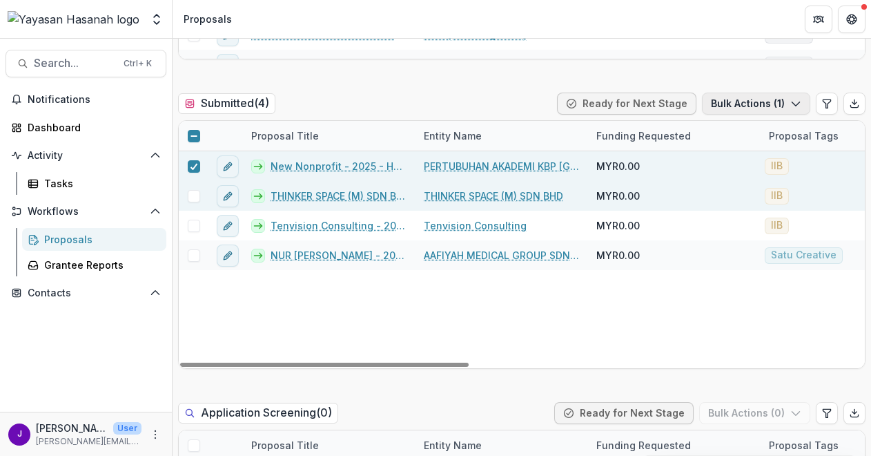
click at [714, 106] on button "Bulk Actions ( 1 )" at bounding box center [756, 103] width 108 height 22
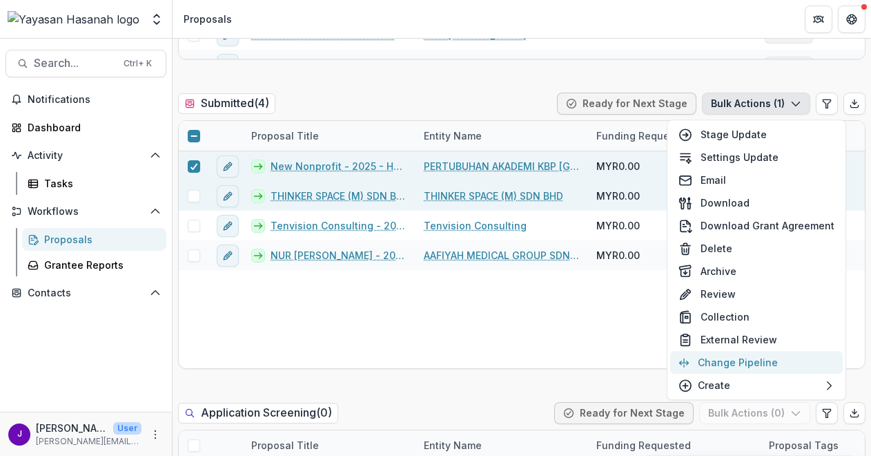
click at [754, 358] on button "Change Pipeline" at bounding box center [756, 362] width 173 height 23
select select "*********"
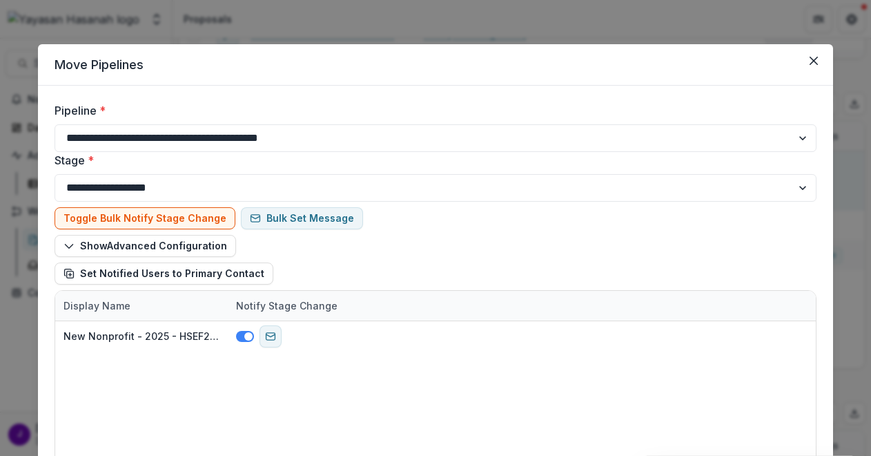
click at [246, 134] on div at bounding box center [161, 132] width 262 height 19
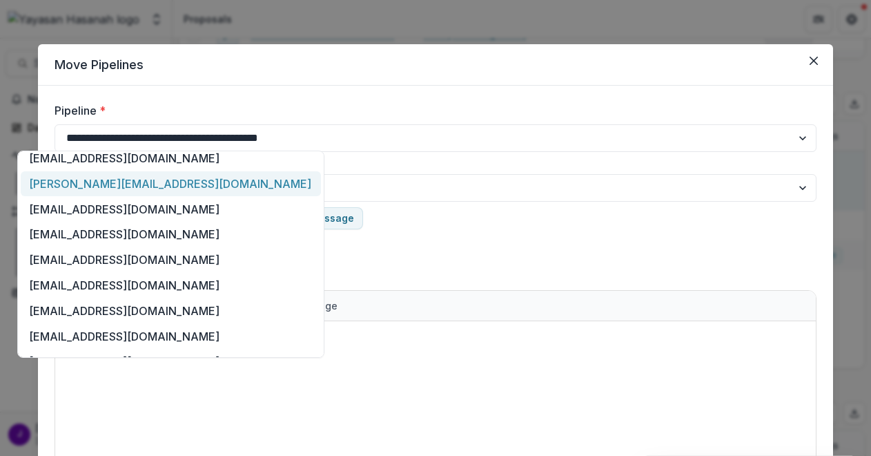
scroll to position [481, 0]
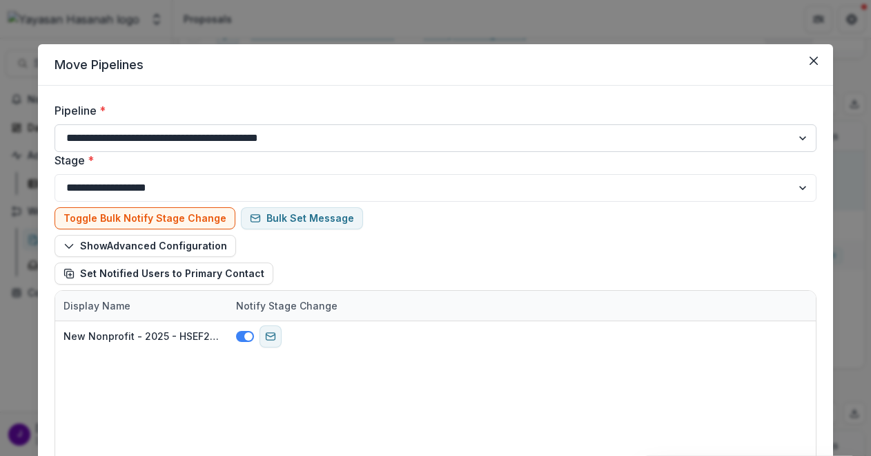
click at [257, 144] on select "**********" at bounding box center [436, 138] width 762 height 28
select select "**********"
click at [55, 124] on select "**********" at bounding box center [436, 138] width 762 height 28
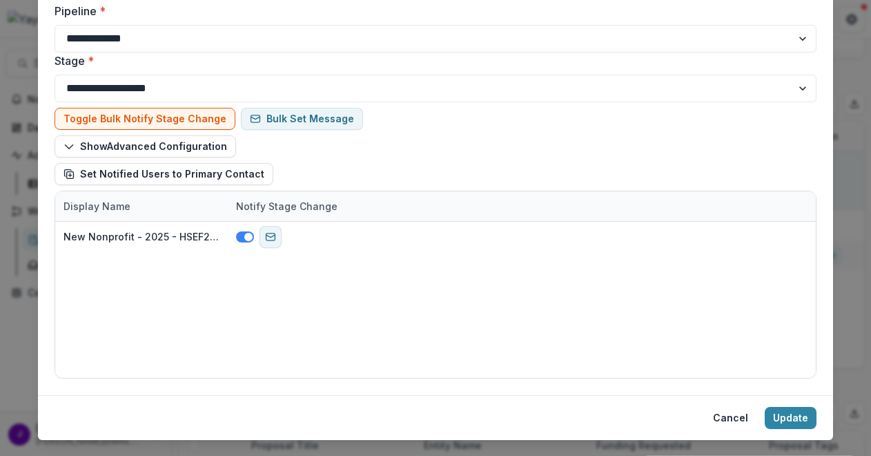
scroll to position [127, 0]
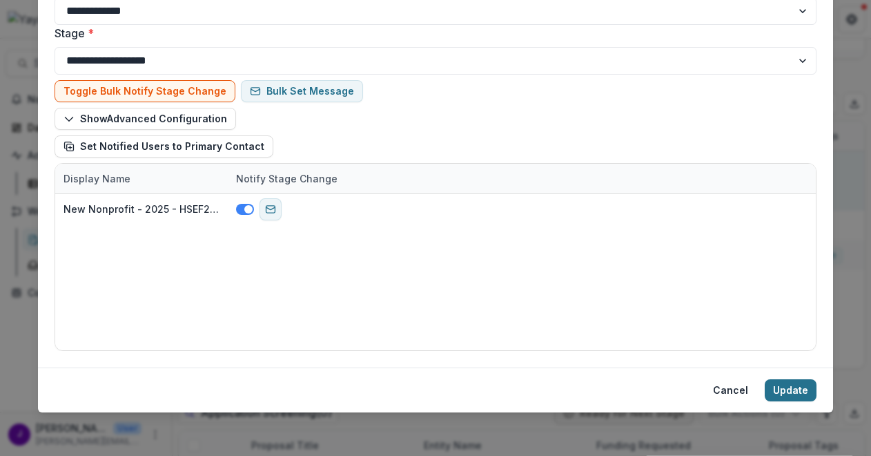
click at [792, 387] on button "Update" at bounding box center [791, 390] width 52 height 22
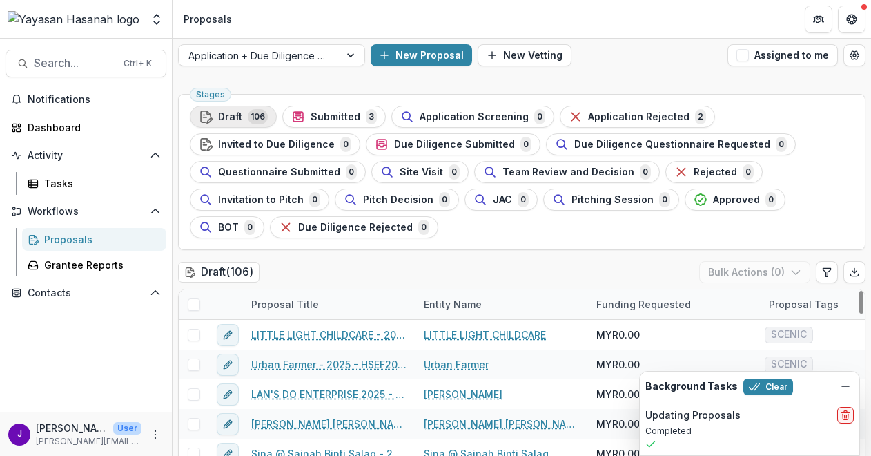
scroll to position [0, 0]
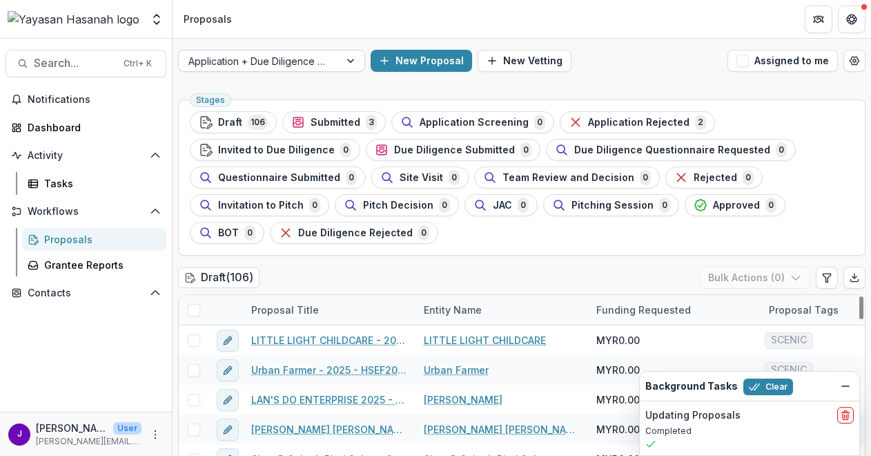
click at [265, 57] on div at bounding box center [259, 60] width 142 height 17
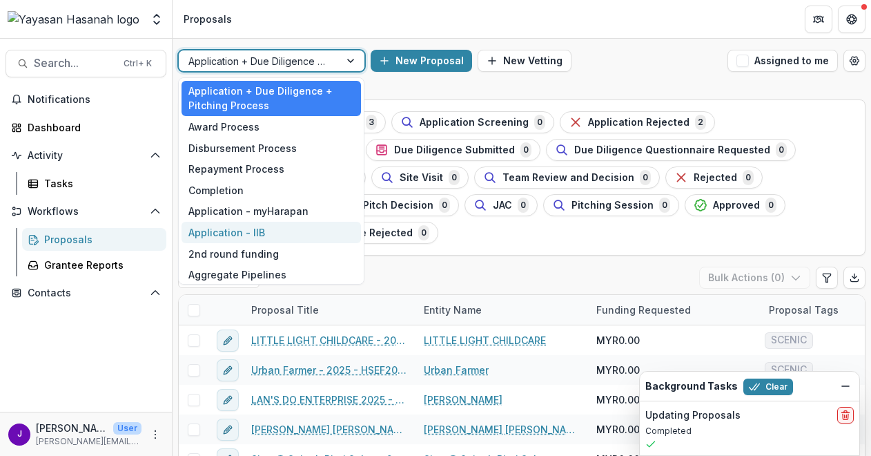
click at [295, 224] on div "Application - IIB" at bounding box center [271, 232] width 179 height 21
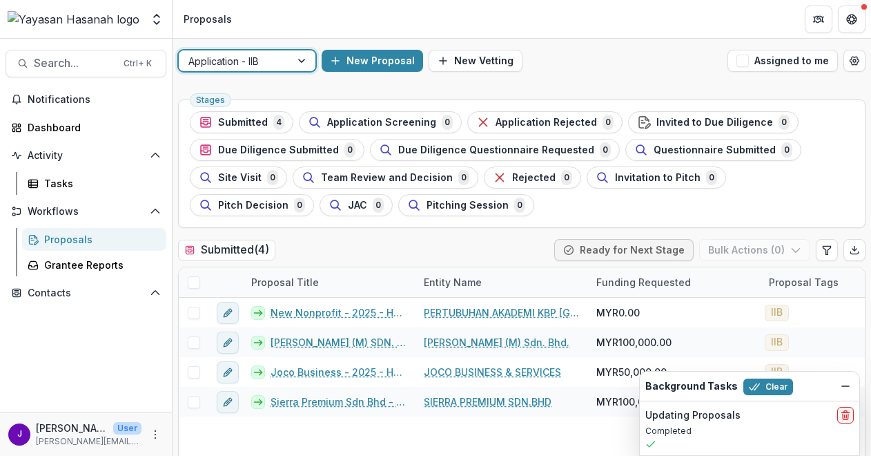
click at [276, 48] on div "Application - IIB New Proposal New Vetting Assigned to me" at bounding box center [522, 61] width 699 height 44
click at [278, 57] on div at bounding box center [234, 60] width 92 height 17
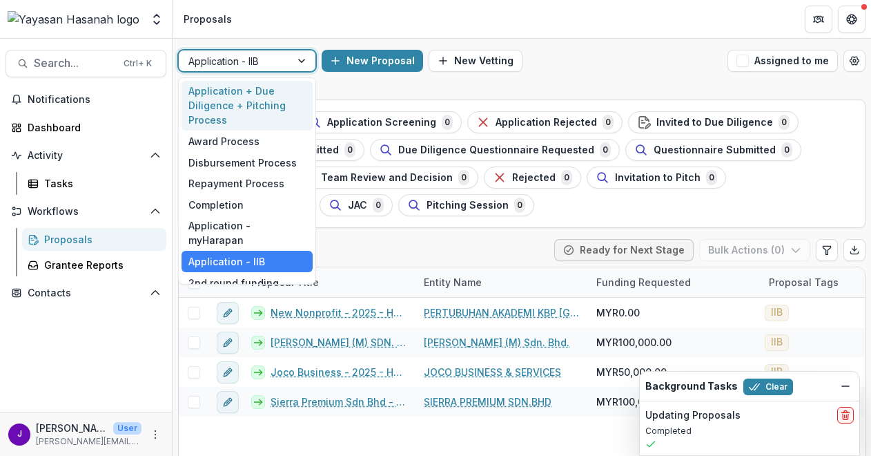
click at [266, 94] on div "Application + Due Diligence + Pitching Process" at bounding box center [247, 106] width 131 height 50
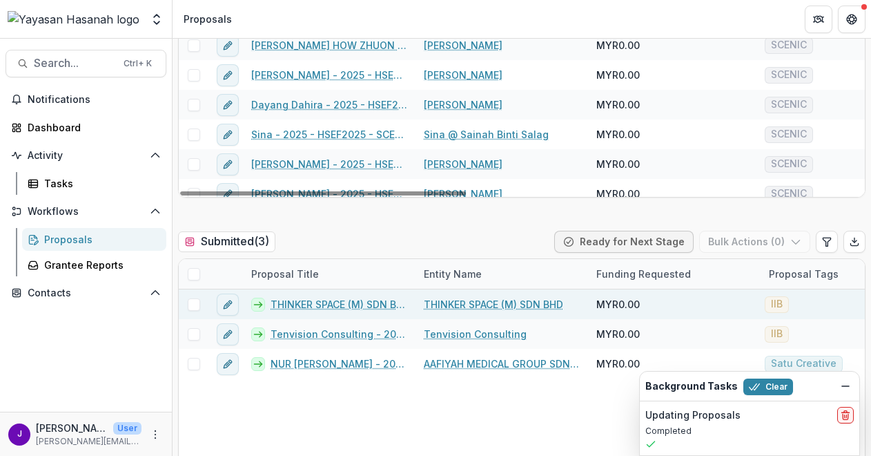
scroll to position [414, 0]
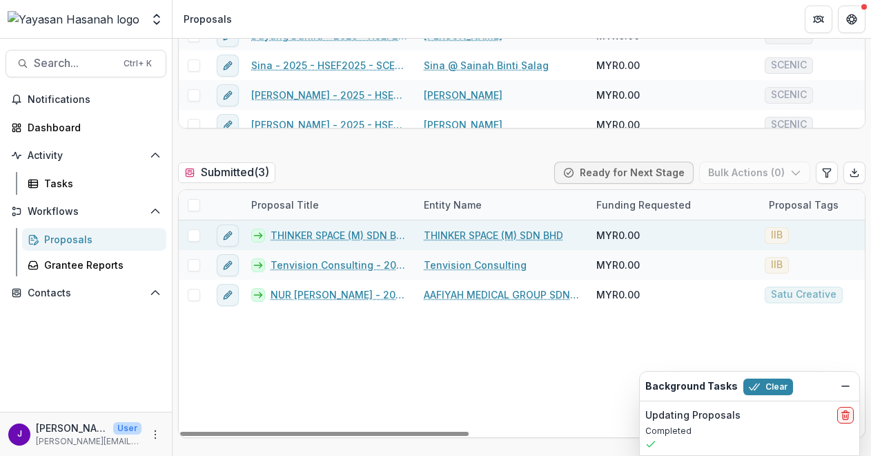
click at [199, 231] on span at bounding box center [194, 235] width 12 height 12
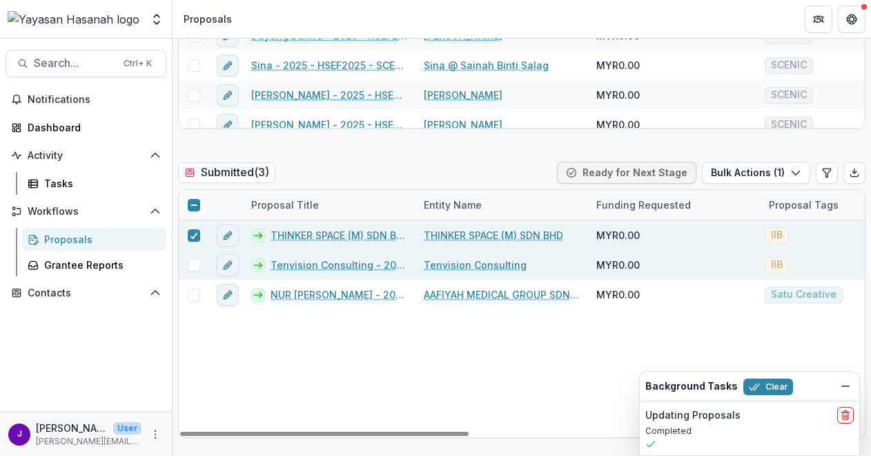
click at [191, 256] on div at bounding box center [194, 265] width 30 height 30
click at [191, 259] on span at bounding box center [194, 265] width 12 height 12
click at [729, 176] on button "Bulk Actions ( 2 )" at bounding box center [755, 173] width 110 height 22
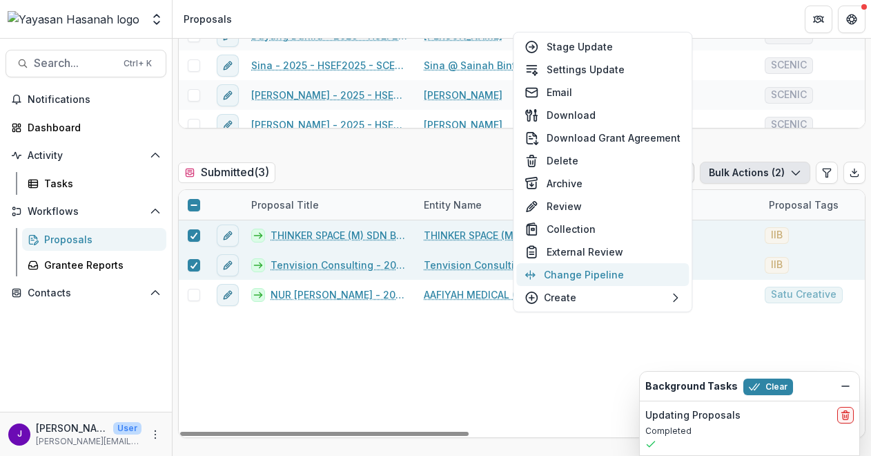
click at [605, 271] on button "Change Pipeline" at bounding box center [602, 274] width 173 height 23
select select "*********"
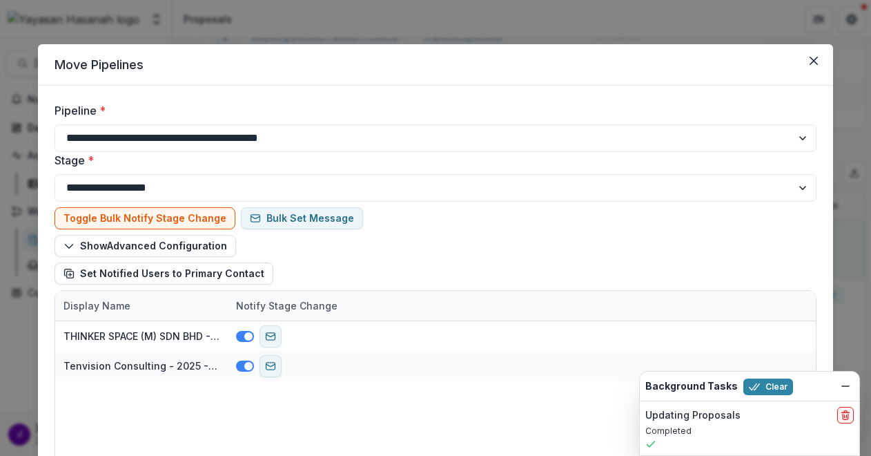
click at [216, 140] on div at bounding box center [161, 132] width 262 height 19
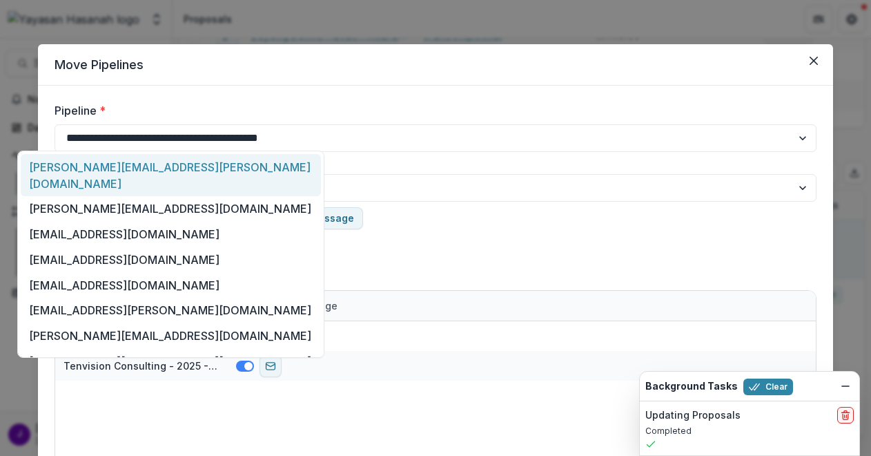
click at [281, 130] on div at bounding box center [161, 132] width 262 height 19
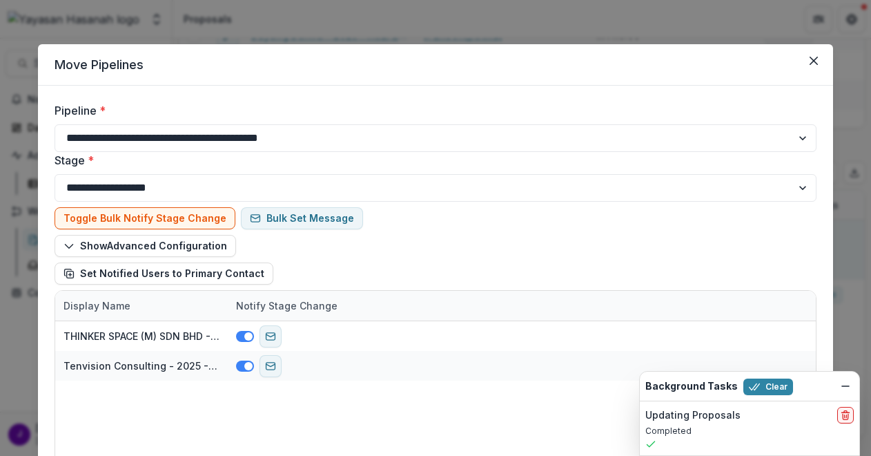
click at [281, 130] on div at bounding box center [161, 132] width 262 height 19
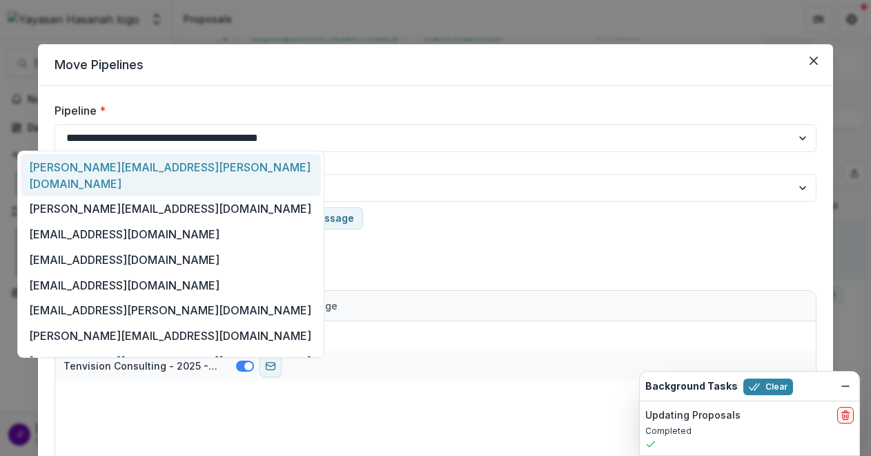
click at [277, 138] on div at bounding box center [161, 132] width 262 height 19
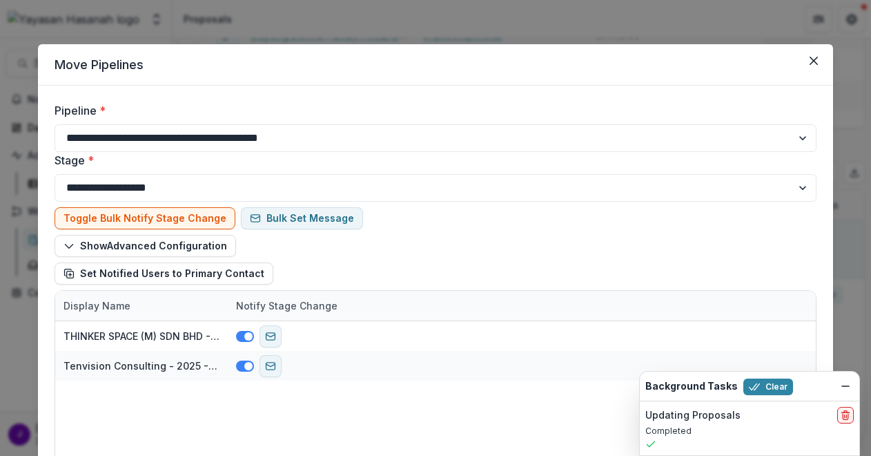
scroll to position [0, 0]
click at [311, 134] on select "**********" at bounding box center [436, 138] width 762 height 28
click at [335, 150] on select "**********" at bounding box center [436, 138] width 762 height 28
select select "**********"
click at [55, 124] on select "**********" at bounding box center [436, 138] width 762 height 28
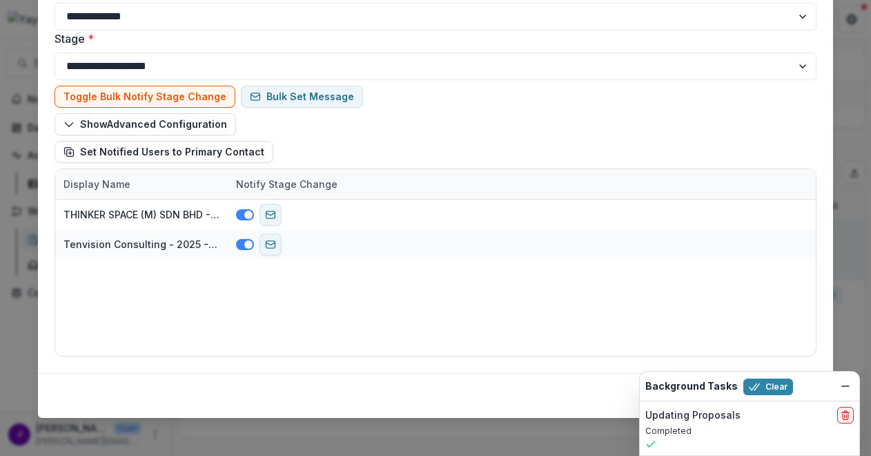
scroll to position [127, 0]
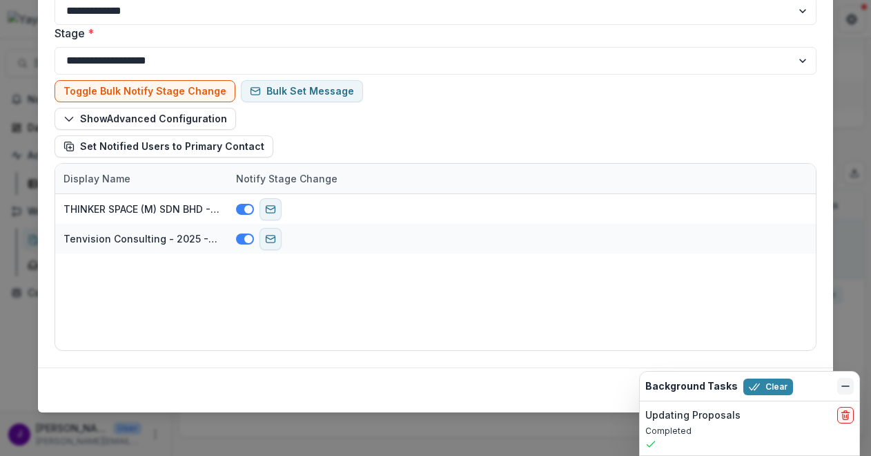
click at [848, 382] on icon "Dismiss" at bounding box center [845, 385] width 11 height 11
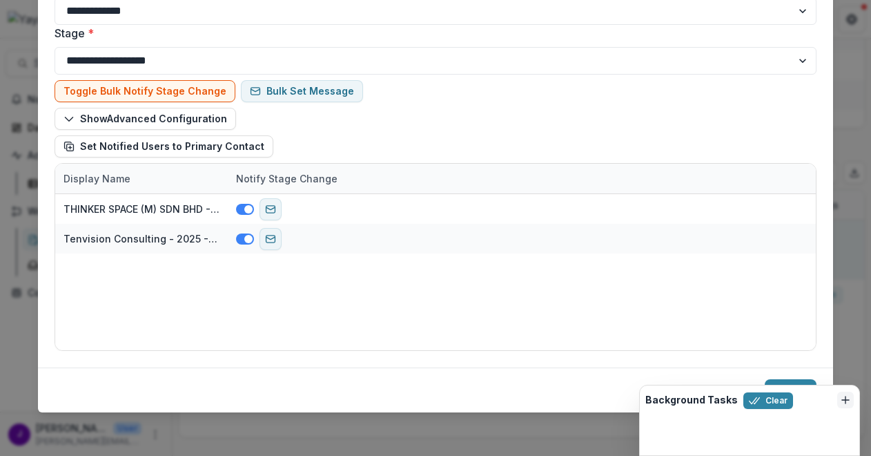
scroll to position [124, 0]
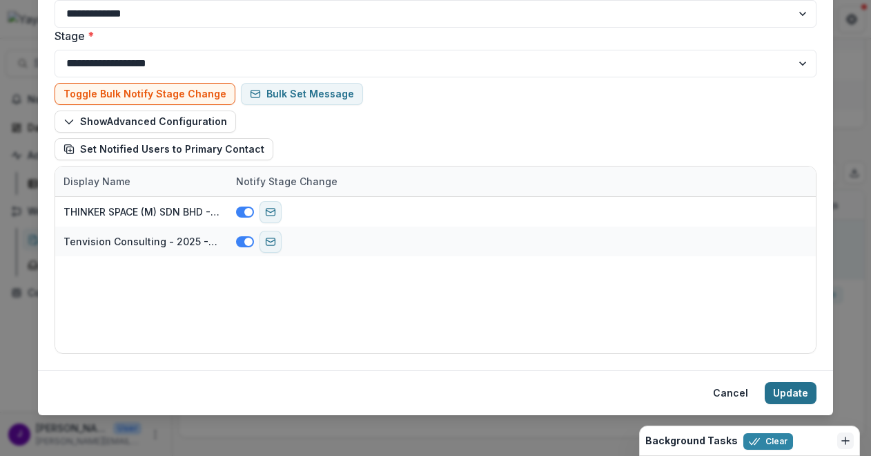
click at [775, 398] on button "Update" at bounding box center [791, 393] width 52 height 22
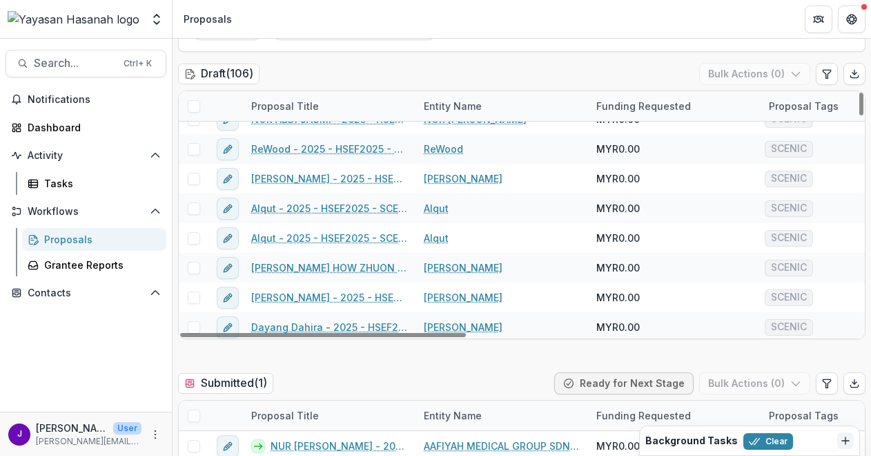
scroll to position [0, 0]
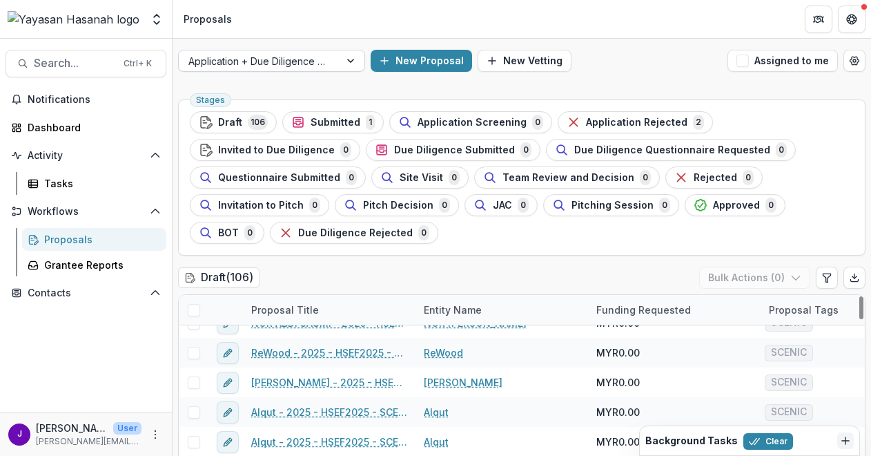
click at [298, 60] on div at bounding box center [259, 60] width 142 height 17
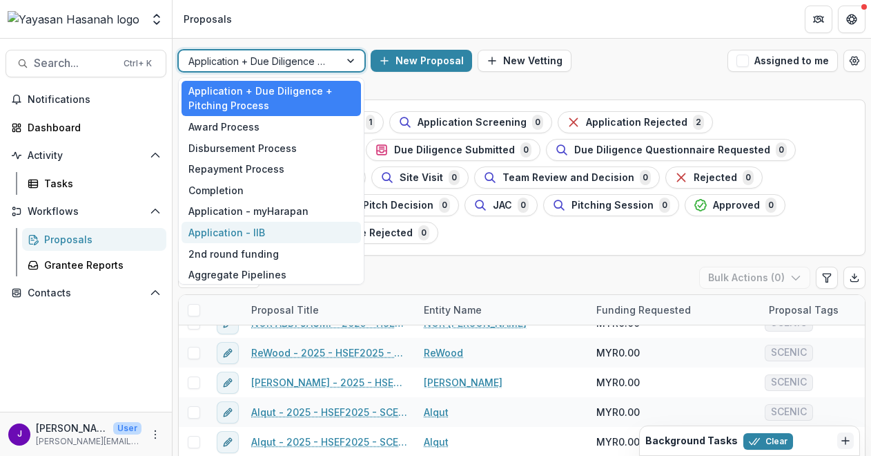
click at [289, 228] on div "Application - IIB" at bounding box center [271, 232] width 179 height 21
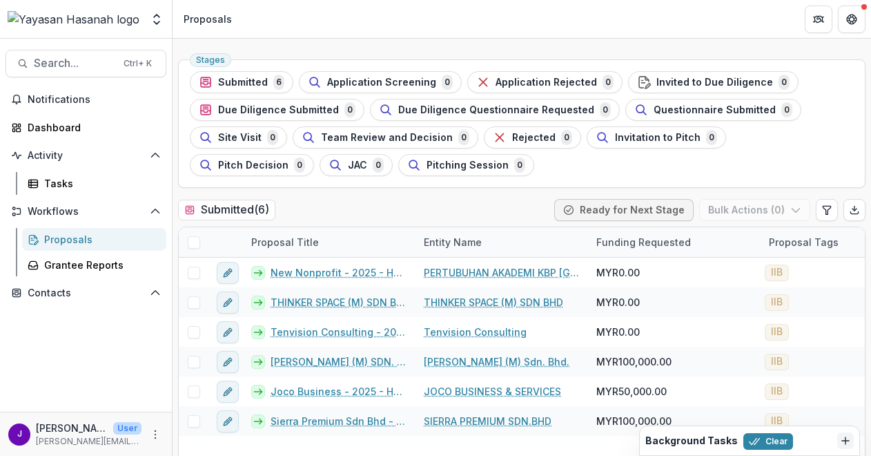
scroll to position [138, 0]
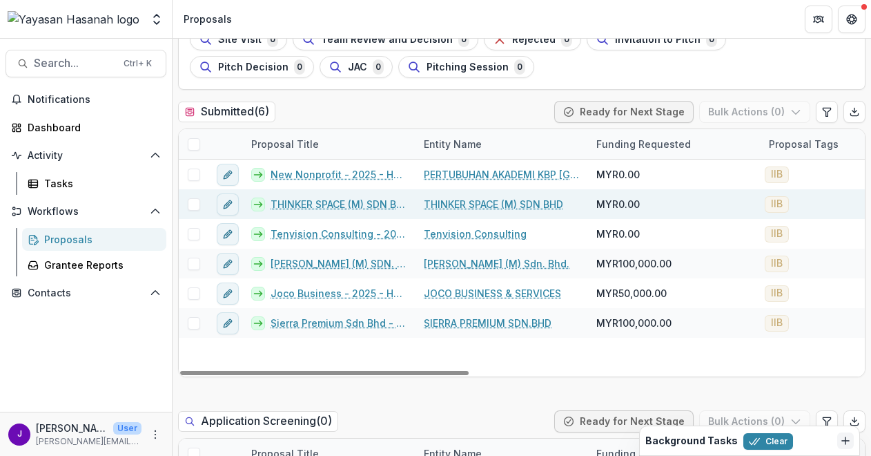
click at [337, 205] on link "THINKER SPACE (M) SDN BHD - 2025 - HSEF2025 - Iskandar Investment Berhad" at bounding box center [339, 204] width 137 height 14
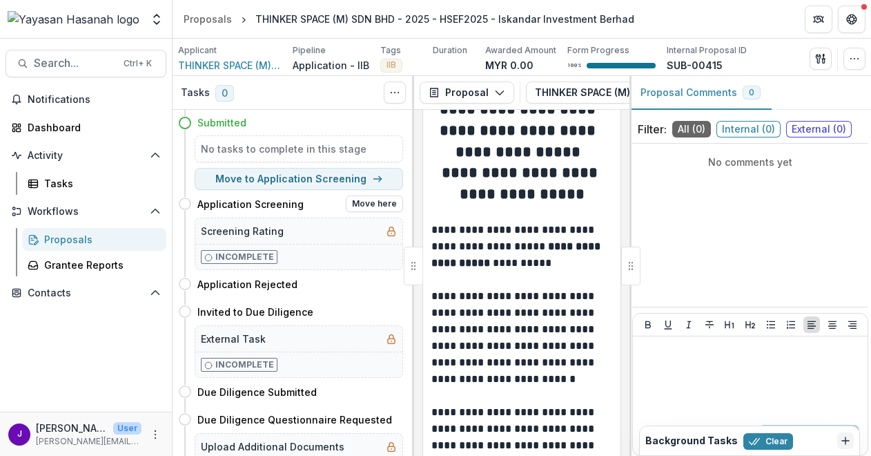
scroll to position [69, 0]
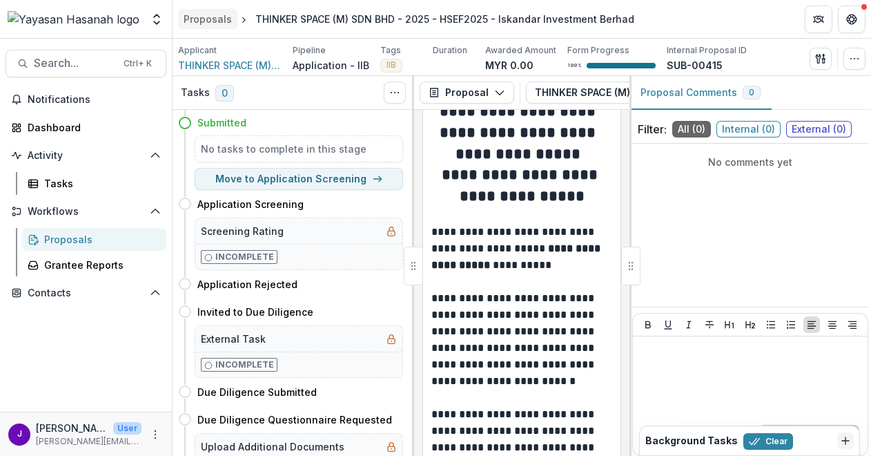
click at [209, 16] on div "Proposals" at bounding box center [208, 19] width 48 height 14
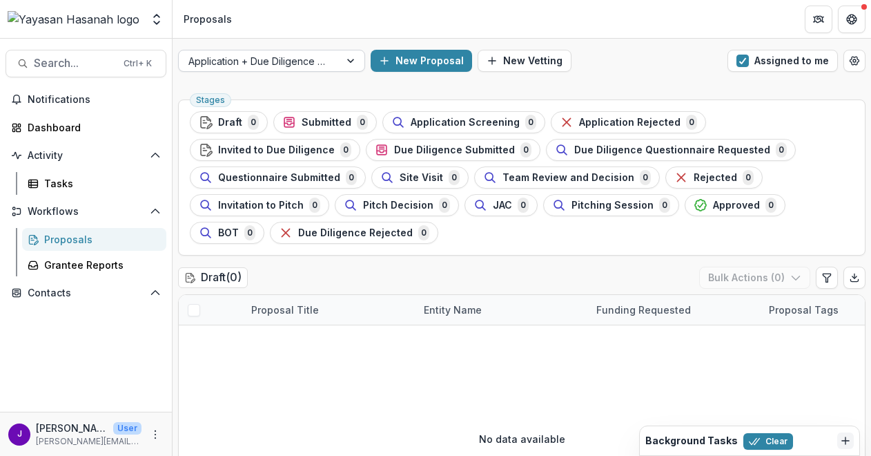
click at [272, 59] on div at bounding box center [259, 60] width 142 height 17
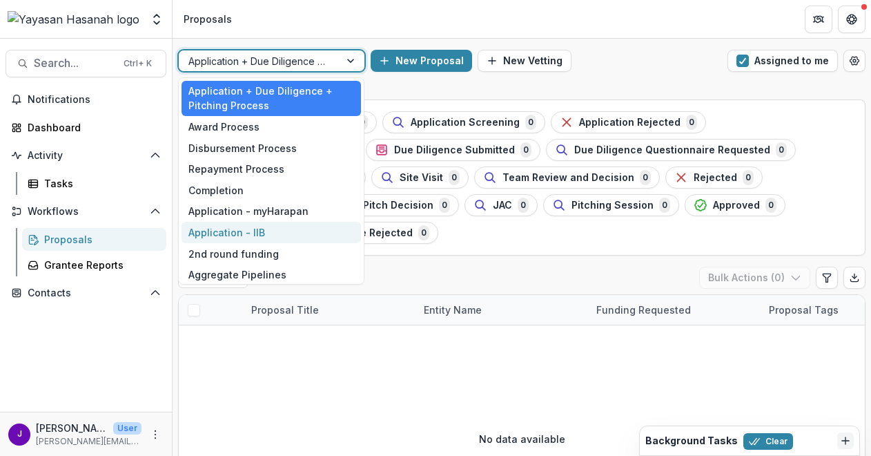
click at [282, 226] on div "Application - IIB" at bounding box center [271, 232] width 179 height 21
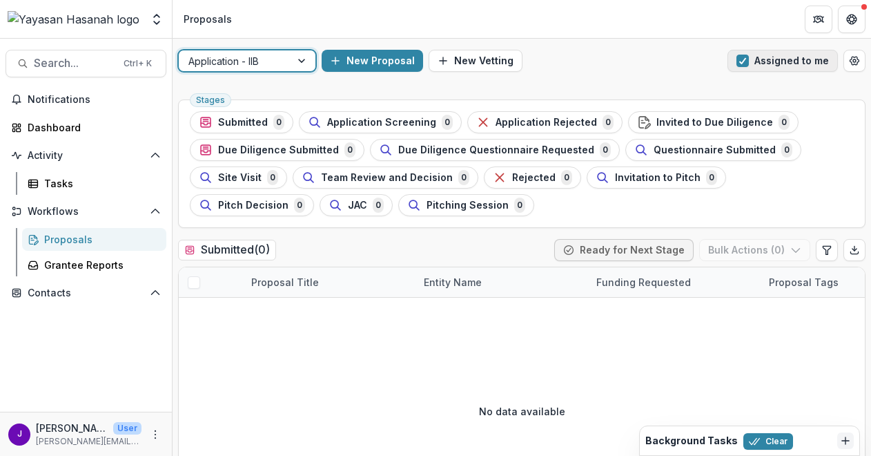
click at [746, 64] on span "button" at bounding box center [743, 61] width 12 height 12
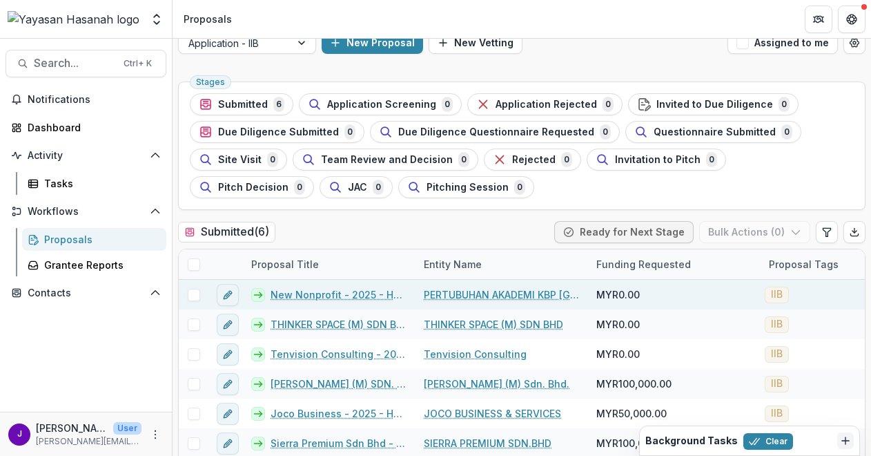
scroll to position [69, 0]
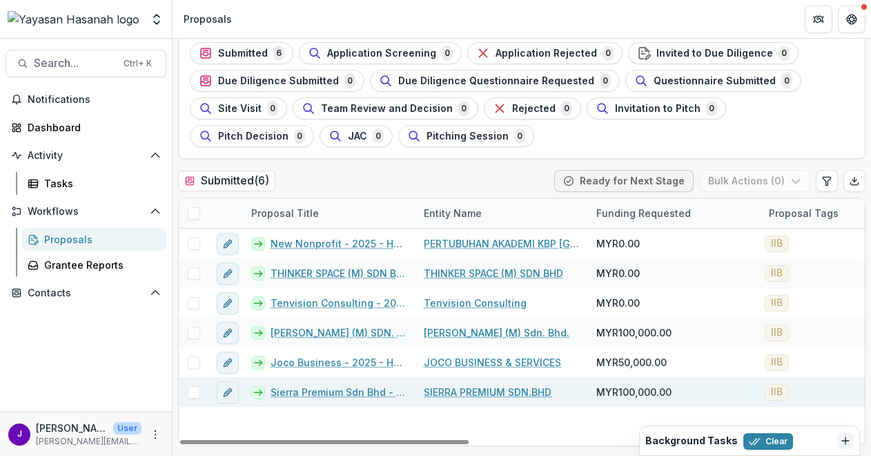
click at [352, 391] on link "Sierra Premium Sdn Bhd - 2025 - HSEF2025 - Iskandar Investment Berhad" at bounding box center [339, 391] width 137 height 14
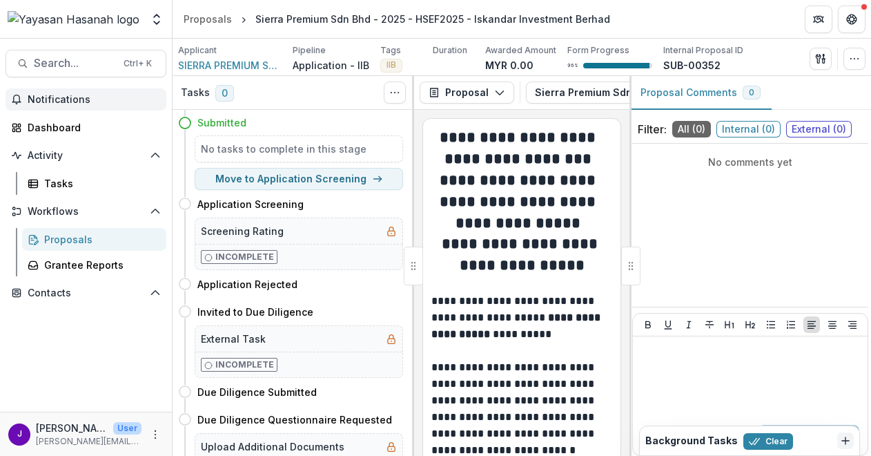
click at [69, 97] on span "Notifications" at bounding box center [94, 100] width 133 height 12
click at [86, 3] on div "Foundations Yayasan Hasanah Nonprofits New Nonprofit Team Settings" at bounding box center [86, 19] width 173 height 38
click at [209, 17] on div "Proposals" at bounding box center [208, 19] width 48 height 14
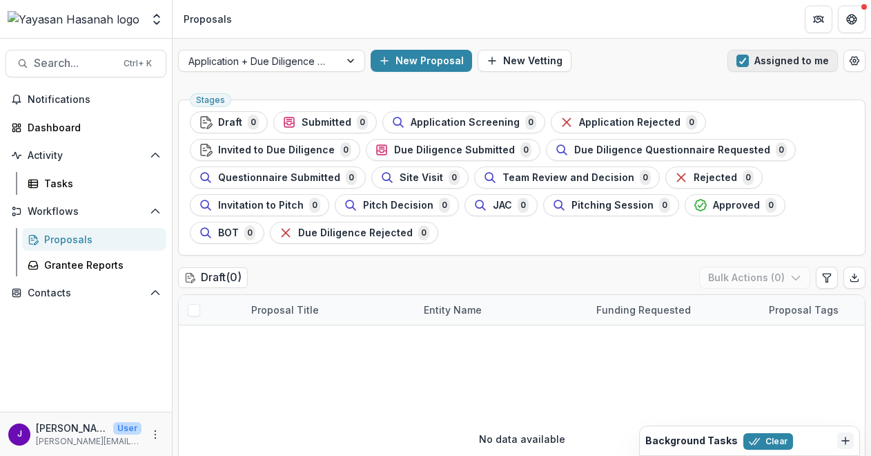
click at [750, 64] on button "Assigned to me" at bounding box center [783, 61] width 110 height 22
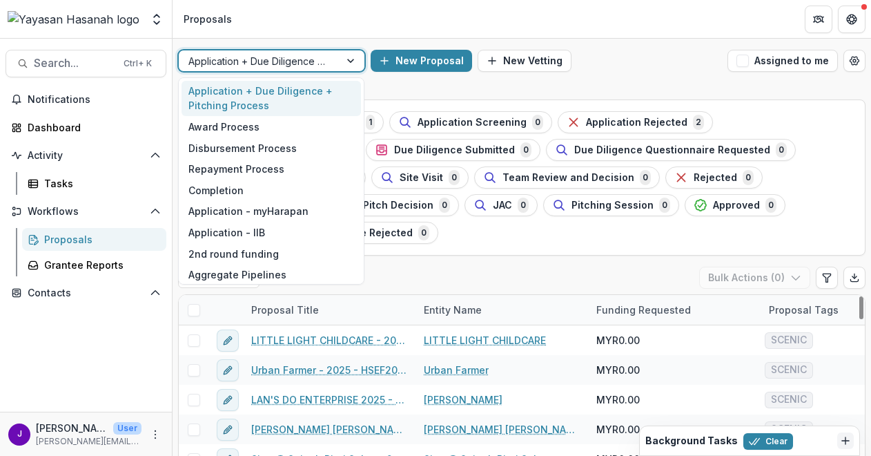
click at [316, 57] on div at bounding box center [259, 60] width 142 height 17
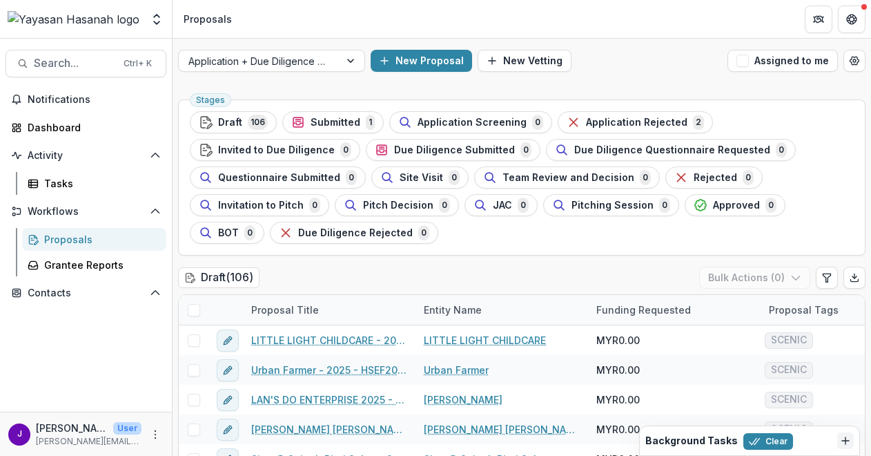
click at [591, 42] on div "Application + Due Diligence + Pitching Process New Proposal New Vetting Assigne…" at bounding box center [522, 61] width 699 height 44
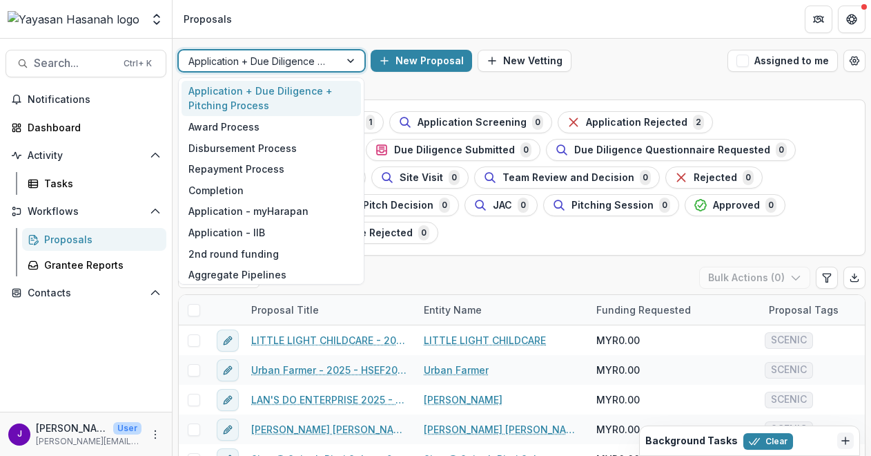
click at [304, 70] on div "Application + Due Diligence + Pitching Process" at bounding box center [259, 61] width 161 height 20
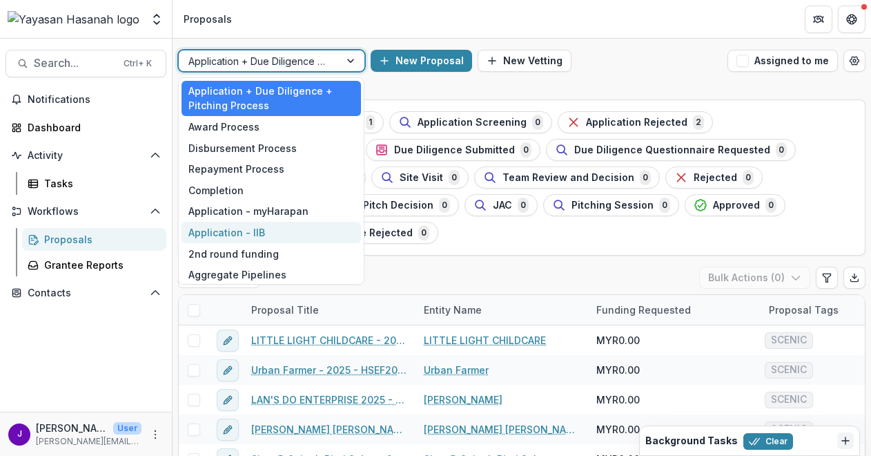
click at [287, 226] on div "Application - IIB" at bounding box center [271, 232] width 179 height 21
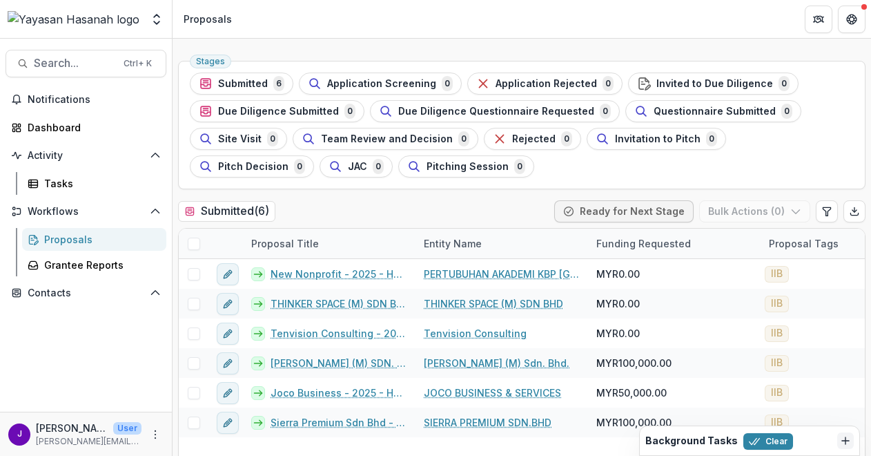
scroll to position [69, 0]
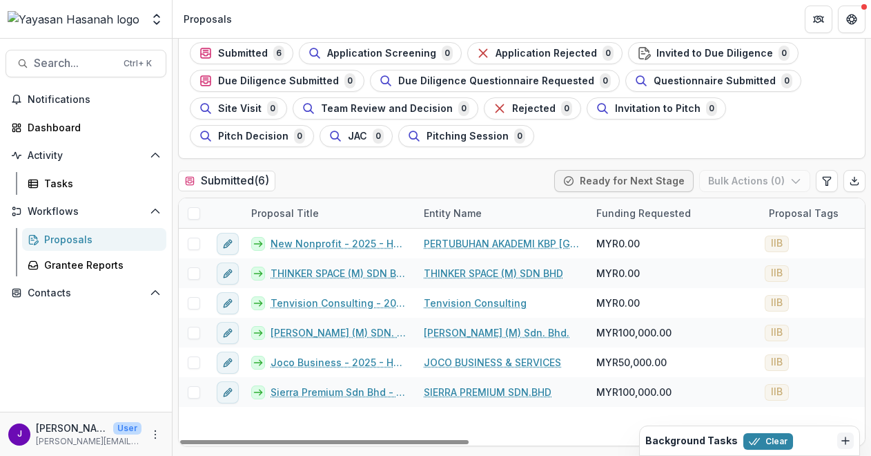
click at [418, 182] on div "Submitted ( 6 ) Ready for Next Stage Bulk Actions ( 0 )" at bounding box center [522, 184] width 688 height 28
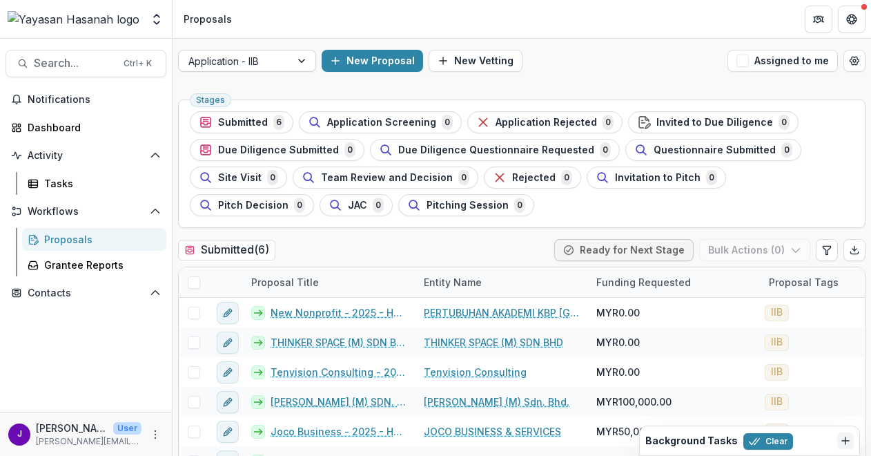
click at [253, 71] on div "Application - IIB New Proposal New Vetting Assigned to me" at bounding box center [522, 61] width 699 height 44
click at [261, 58] on div at bounding box center [234, 60] width 92 height 17
click at [284, 57] on div "Application - IIB" at bounding box center [235, 61] width 112 height 20
click at [605, 77] on div "Application - IIB New Proposal New Vetting Assigned to me" at bounding box center [522, 61] width 699 height 44
click at [228, 66] on div at bounding box center [234, 60] width 92 height 17
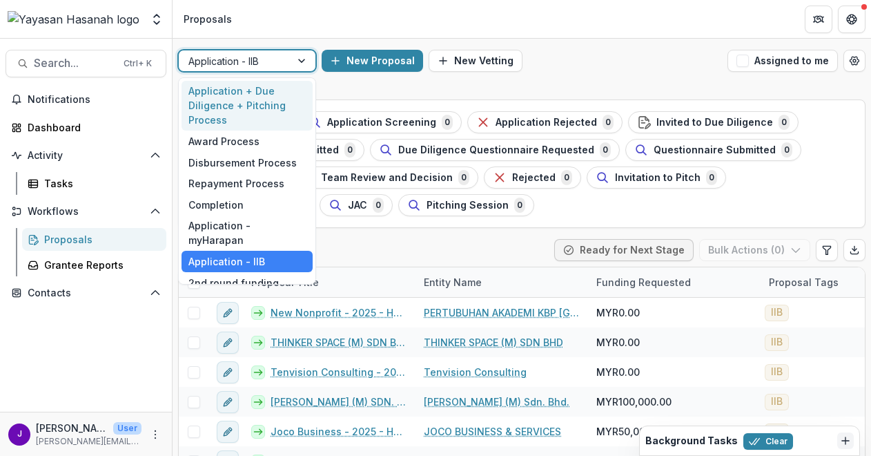
click at [587, 68] on div "New Proposal New Vetting" at bounding box center [522, 61] width 400 height 22
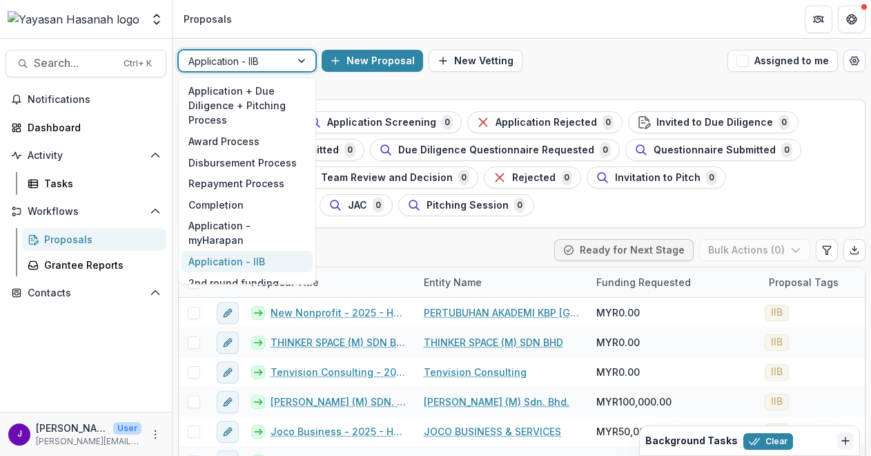
click at [291, 52] on div at bounding box center [303, 60] width 25 height 21
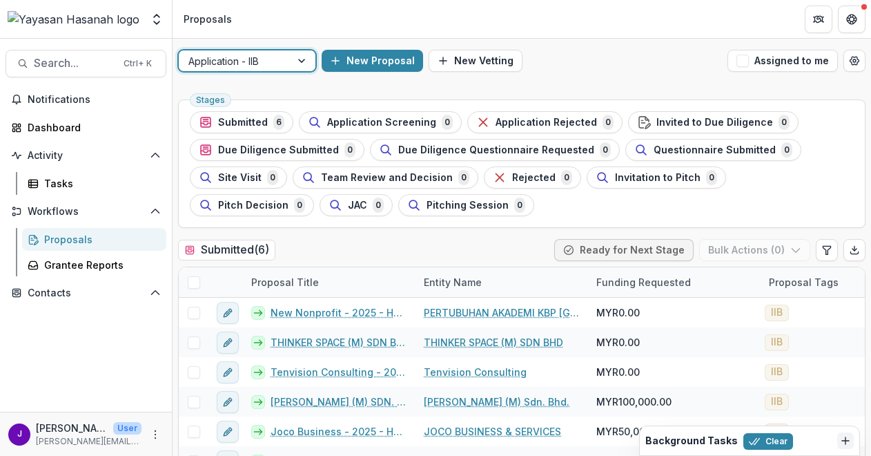
click at [291, 52] on div at bounding box center [303, 60] width 25 height 21
click at [569, 70] on div "New Proposal New Vetting" at bounding box center [522, 61] width 400 height 22
click at [826, 112] on ul "Stages Submitted 6 Application Screening 0 Application Rejected 0 Invited to Du…" at bounding box center [522, 163] width 664 height 105
